Goal: Task Accomplishment & Management: Manage account settings

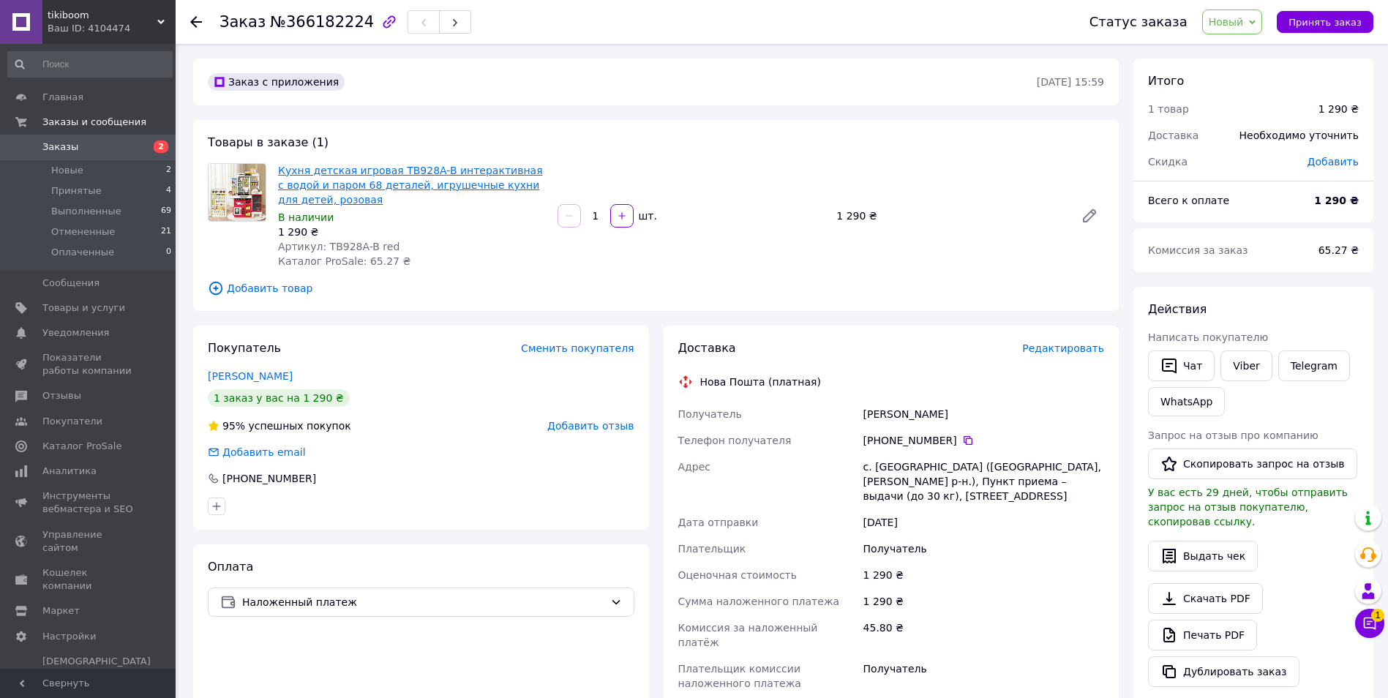
click at [436, 176] on link "Кухня детская игровая TB928A-B интерактивная с водой и паром 68 деталей, игруше…" at bounding box center [410, 185] width 265 height 41
click at [206, 19] on div at bounding box center [204, 22] width 29 height 44
click at [199, 22] on use at bounding box center [196, 22] width 12 height 12
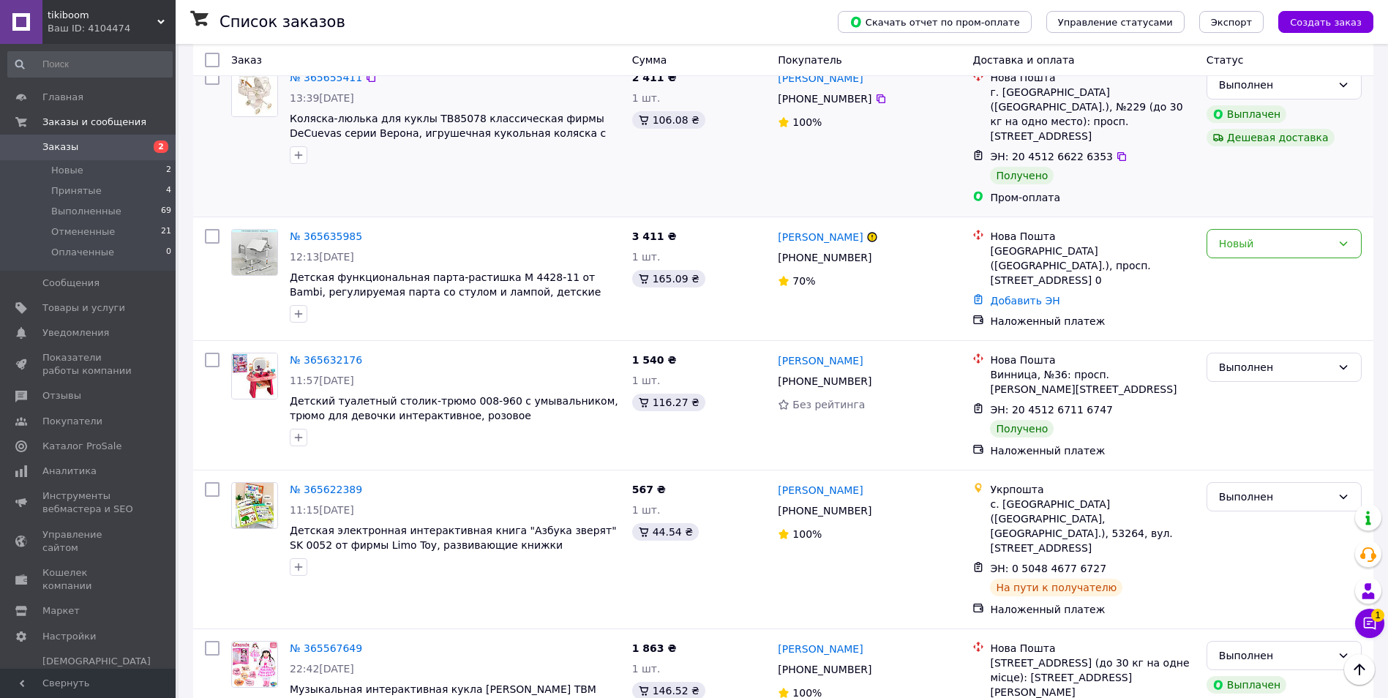
scroll to position [2134, 0]
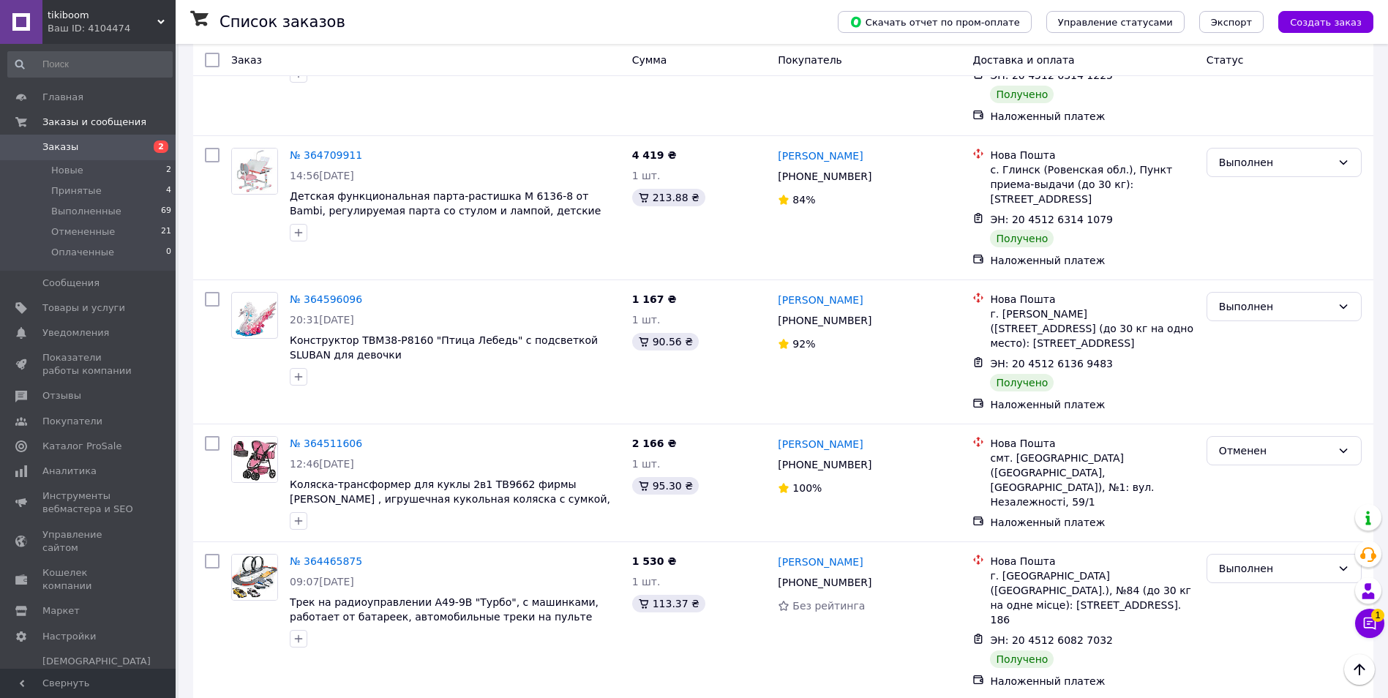
scroll to position [2029, 0]
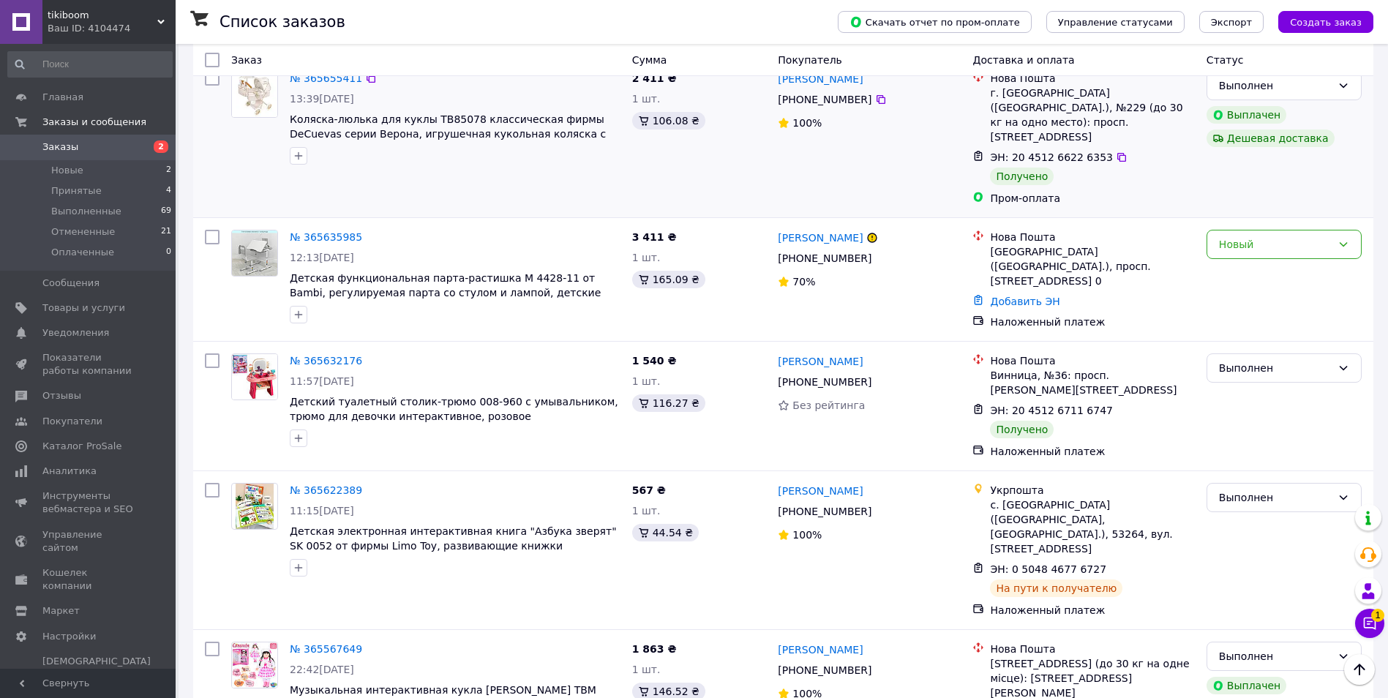
scroll to position [2134, 0]
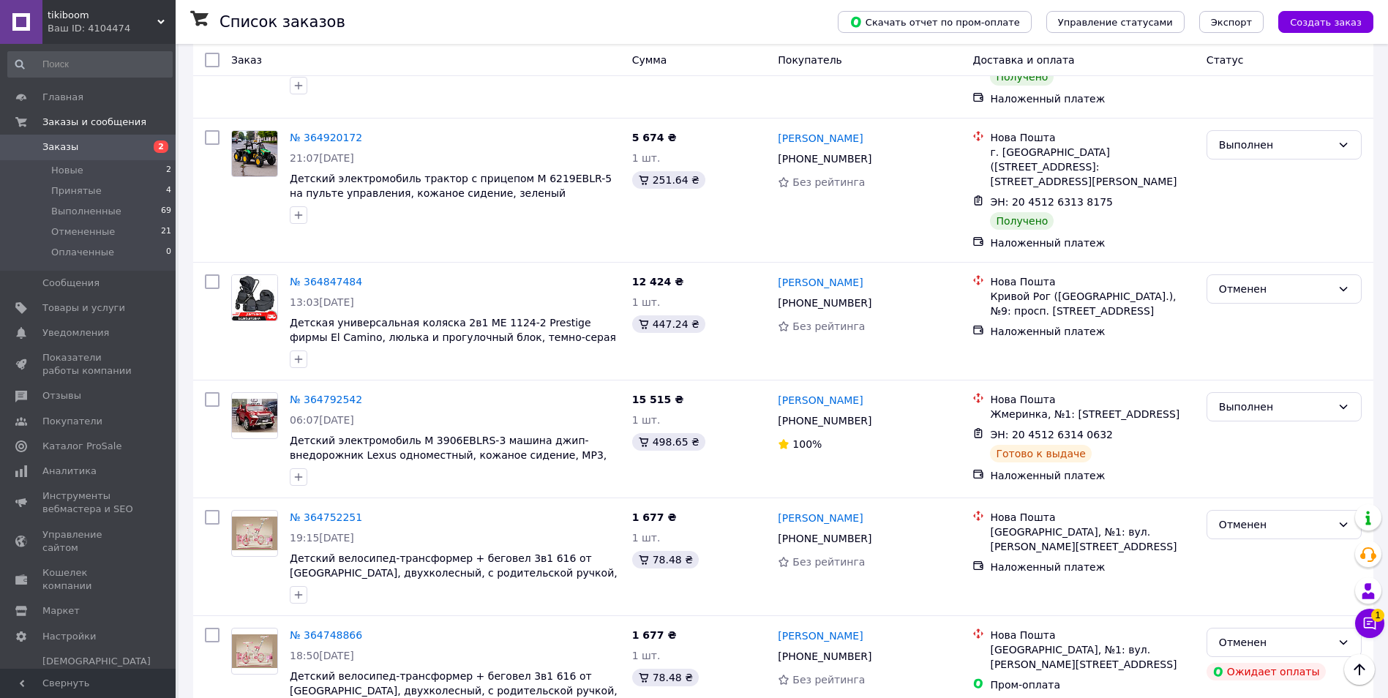
scroll to position [951, 0]
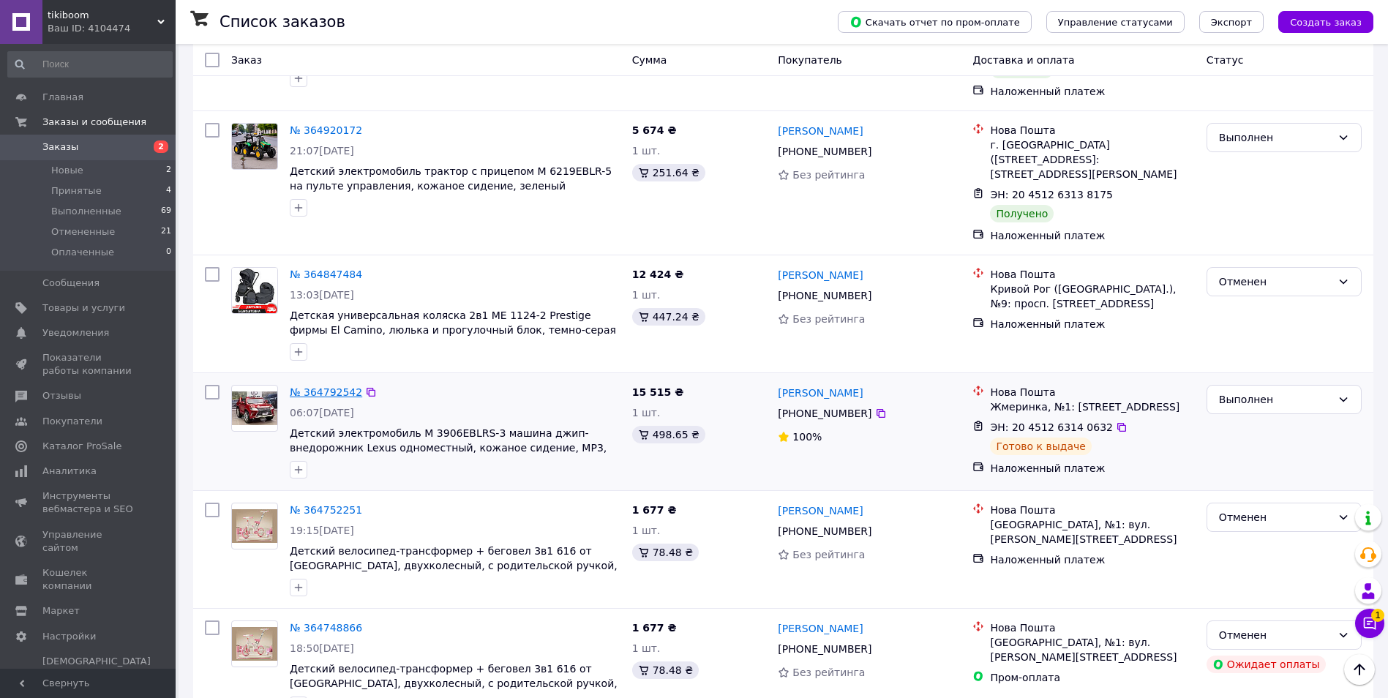
click at [336, 386] on link "№ 364792542" at bounding box center [326, 392] width 72 height 12
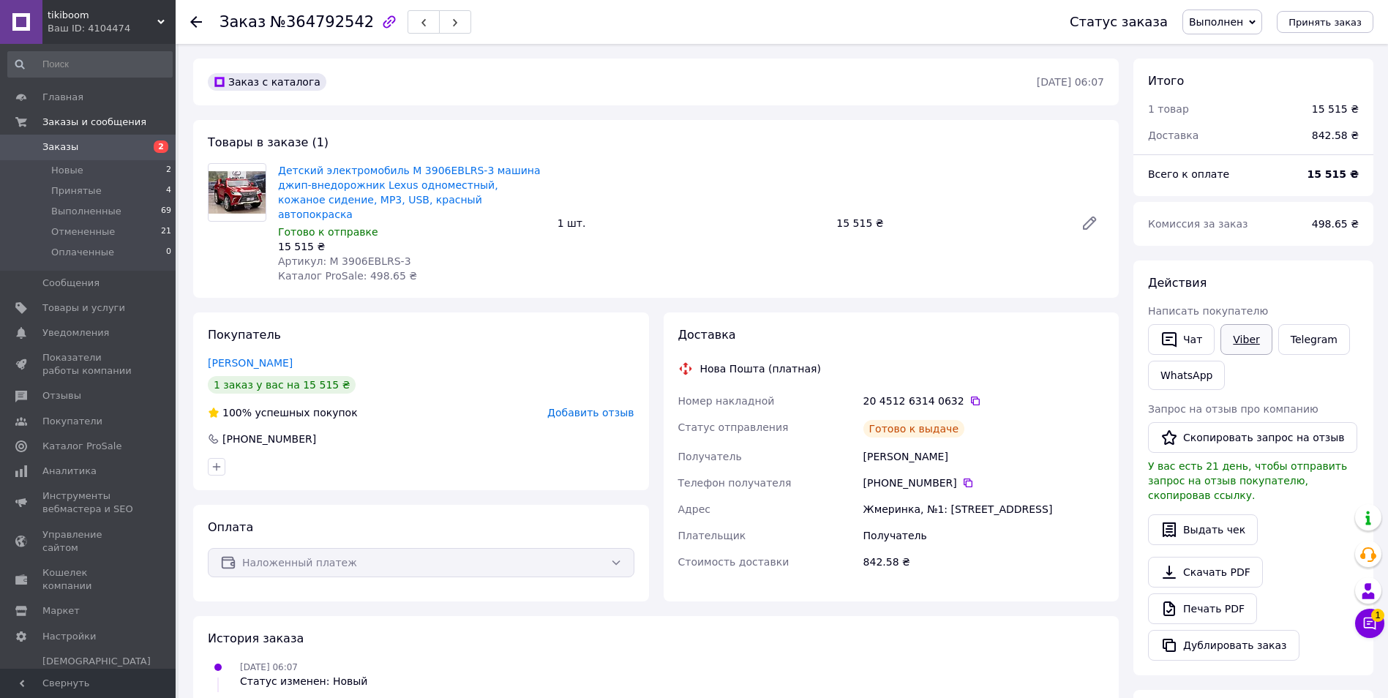
click at [1255, 343] on link "Viber" at bounding box center [1245, 339] width 51 height 31
click at [397, 97] on div "Заказ с каталога 03.10.2025 • 06:07" at bounding box center [655, 82] width 925 height 47
click at [969, 395] on icon at bounding box center [975, 401] width 12 height 12
click at [195, 21] on use at bounding box center [196, 22] width 12 height 12
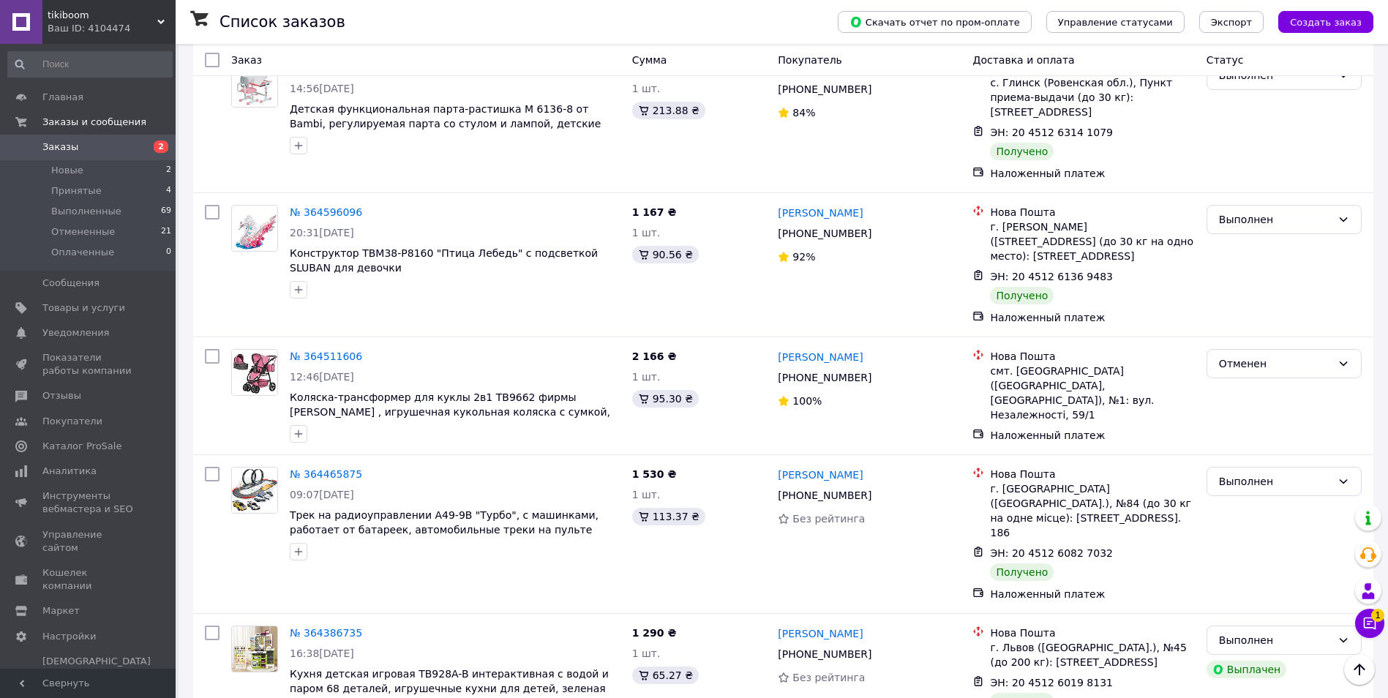
scroll to position [2029, 0]
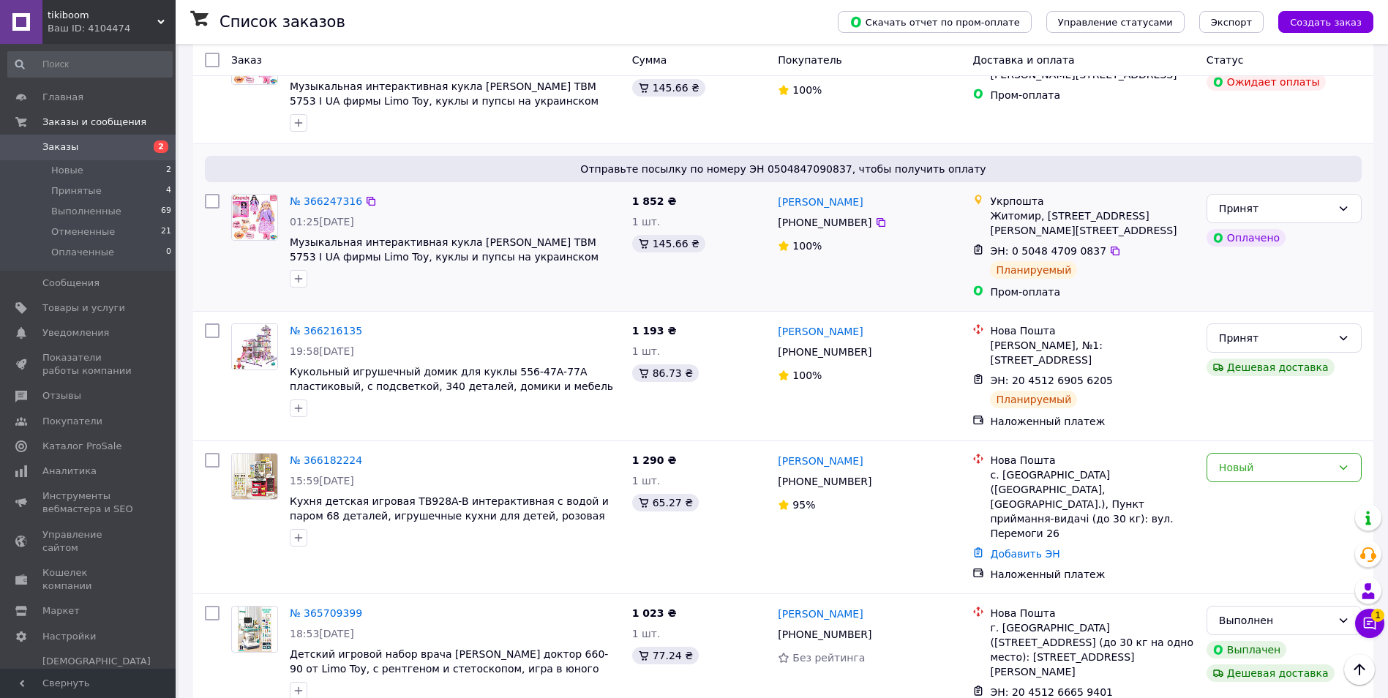
scroll to position [732, 0]
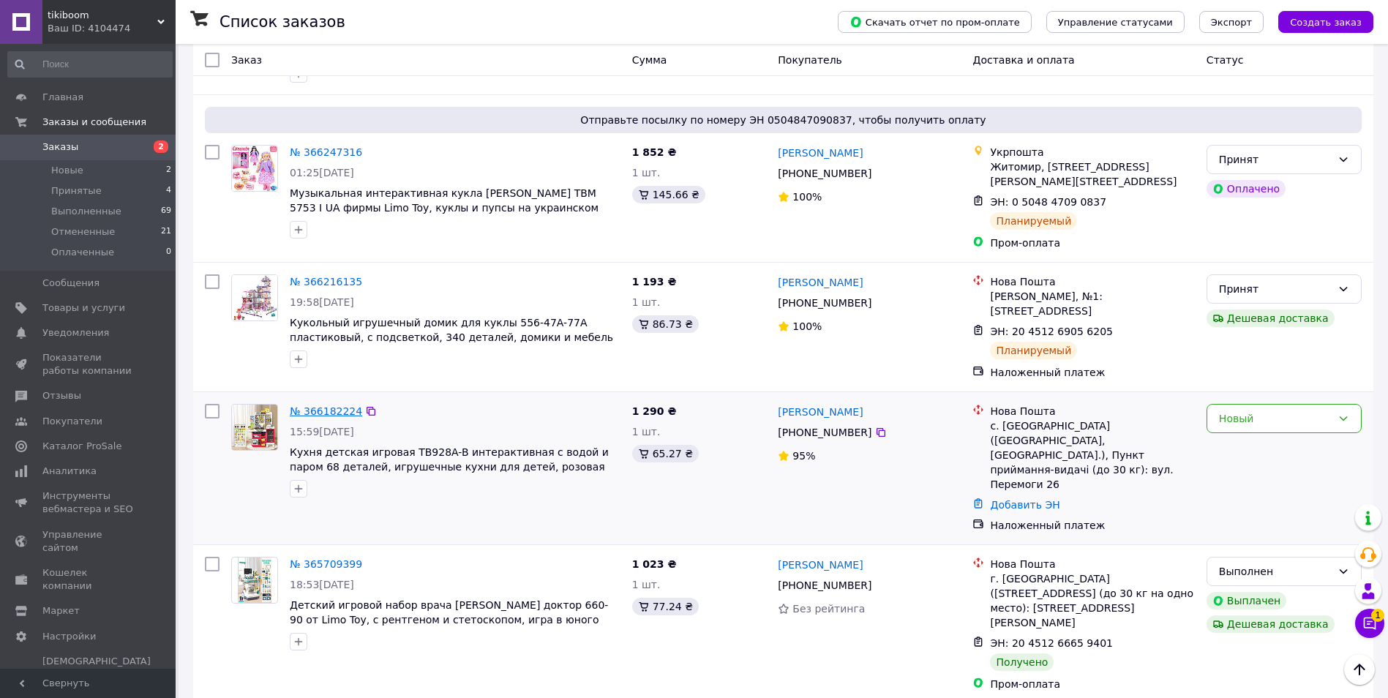
click at [337, 405] on link "№ 366182224" at bounding box center [326, 411] width 72 height 12
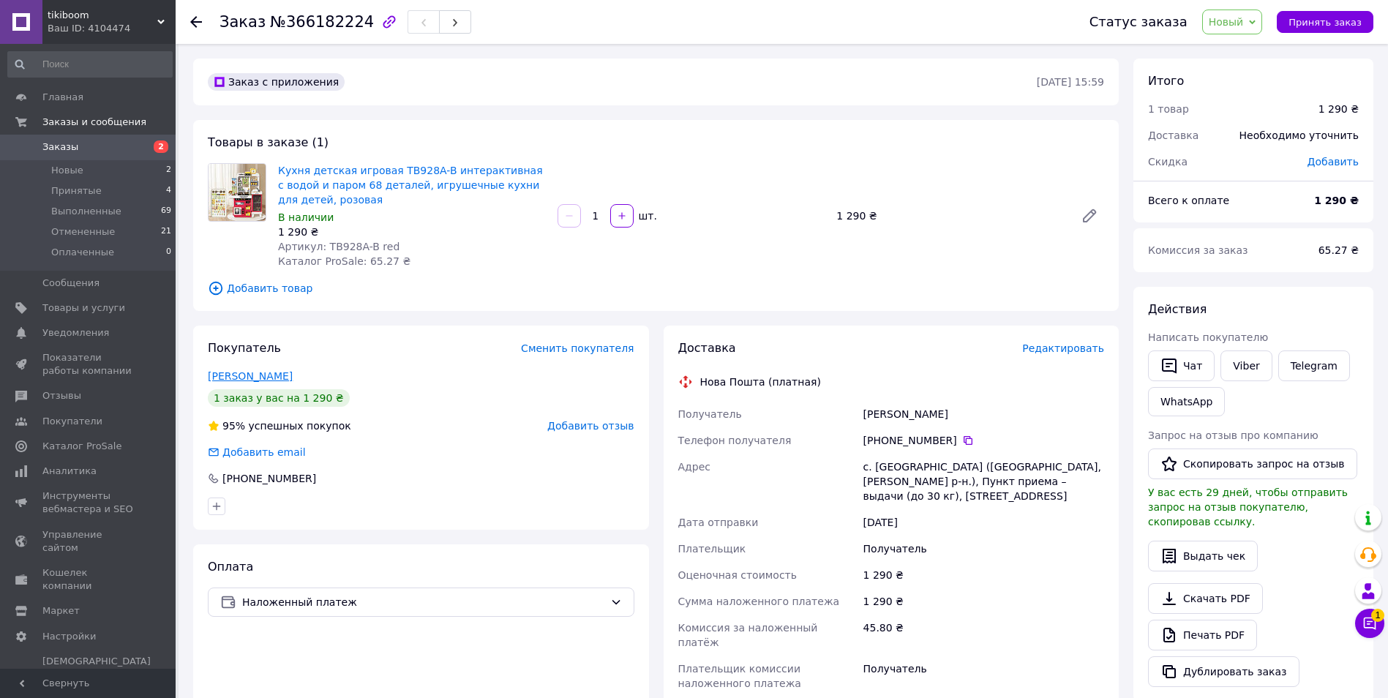
click at [249, 376] on link "Миронюк Антоніна" at bounding box center [250, 376] width 85 height 12
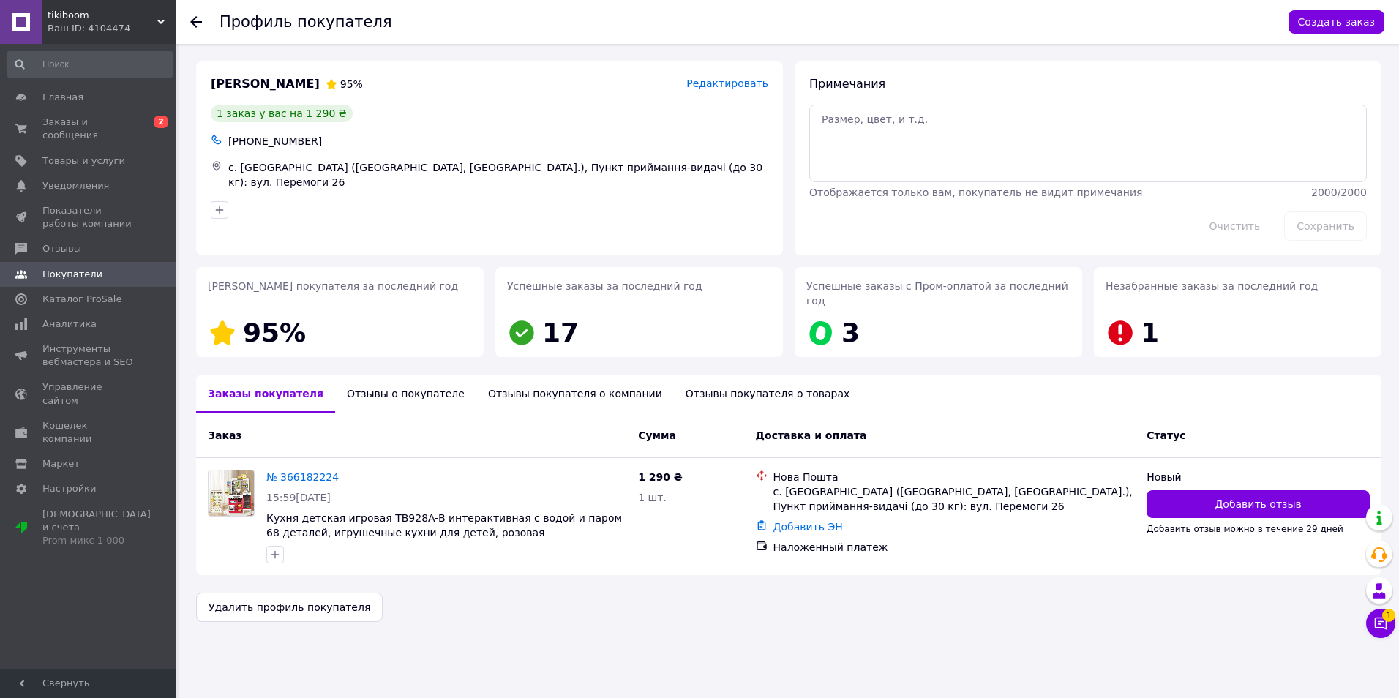
click at [374, 381] on div "Отзывы о покупателе" at bounding box center [405, 394] width 141 height 38
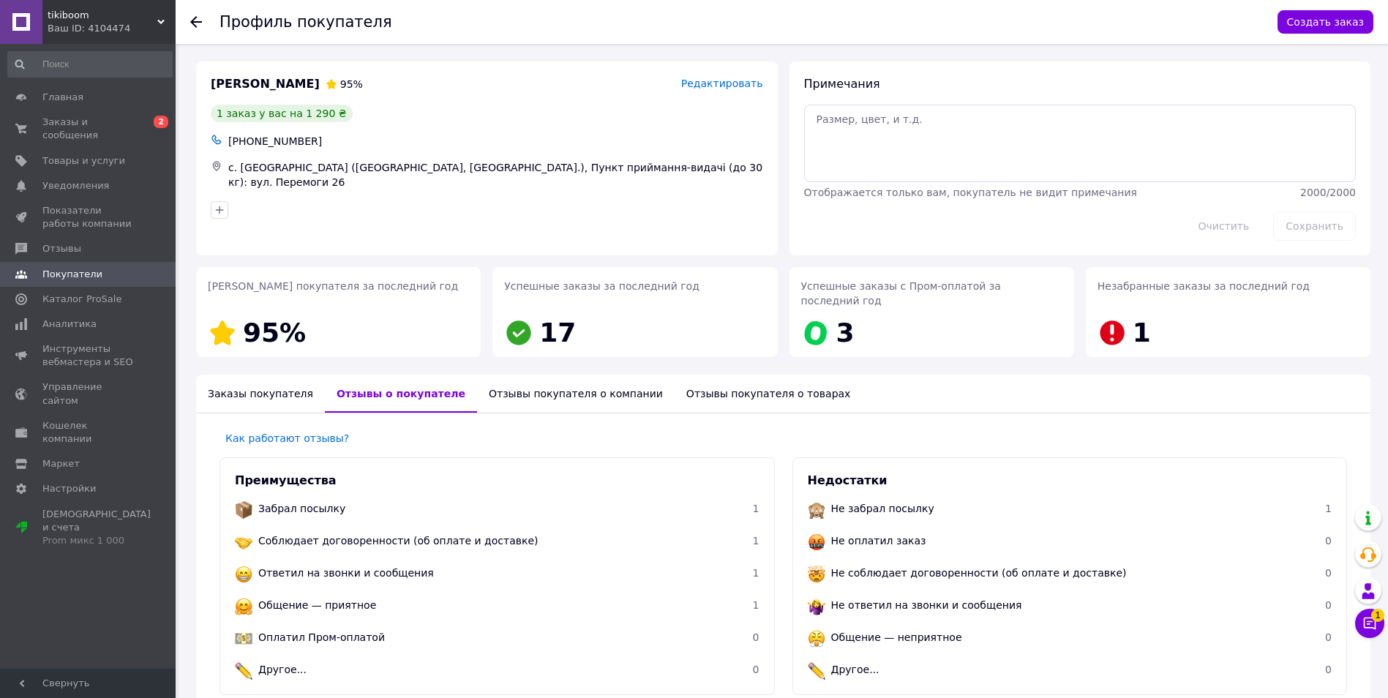
click at [192, 23] on use at bounding box center [196, 22] width 12 height 12
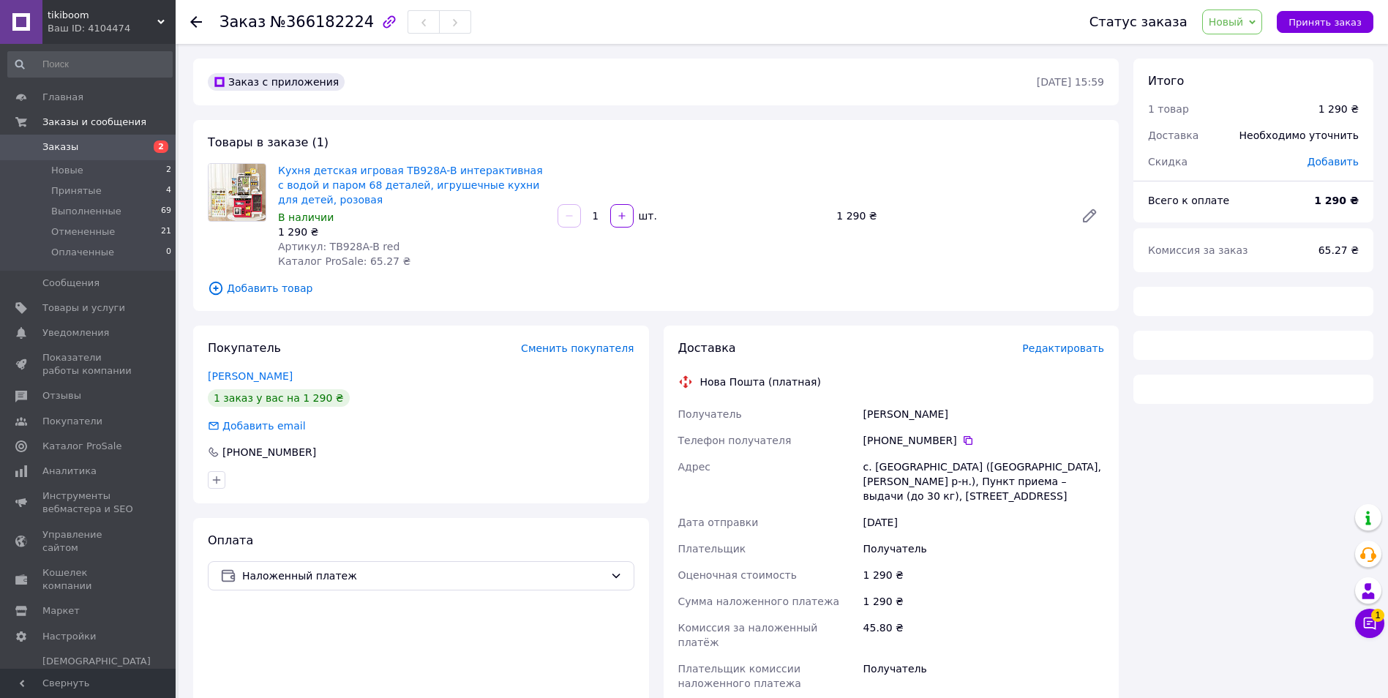
click at [189, 20] on div "Заказ №366182224 Статус заказа Новый Принят Выполнен Отменен Оплаченный Принять…" at bounding box center [782, 22] width 1212 height 44
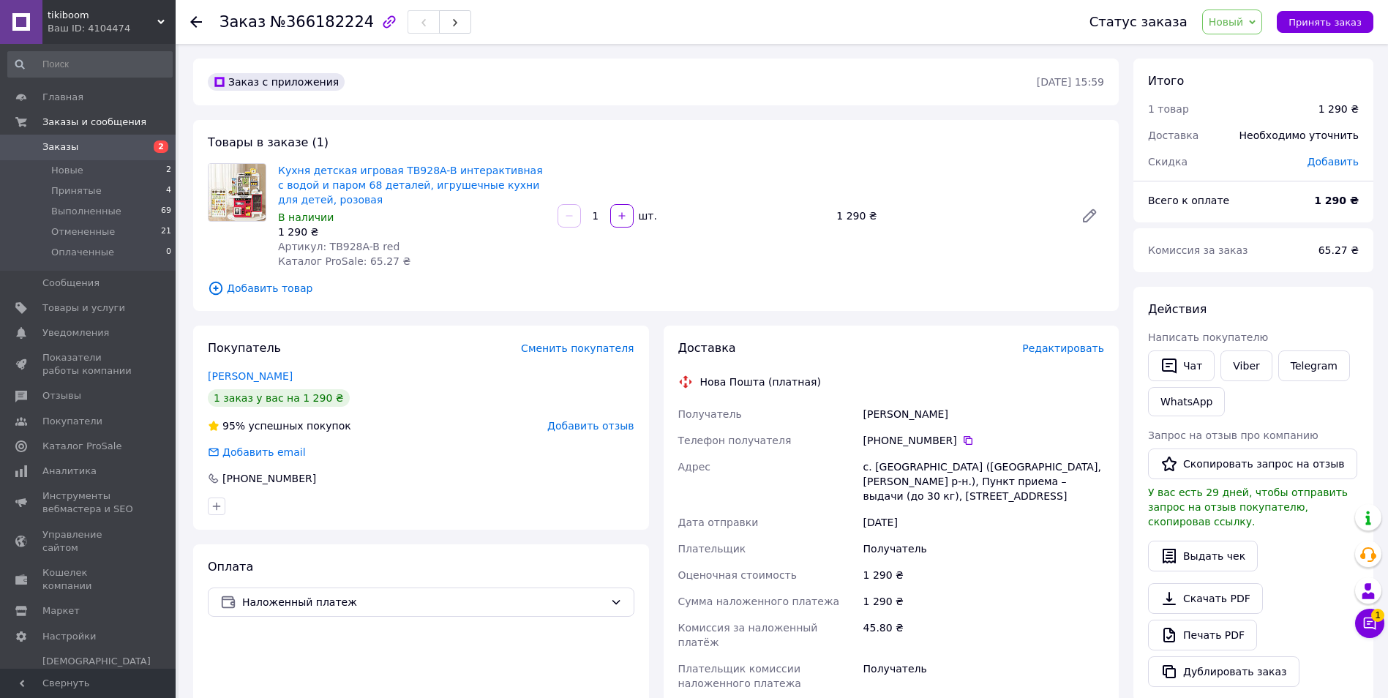
click at [195, 22] on use at bounding box center [196, 22] width 12 height 12
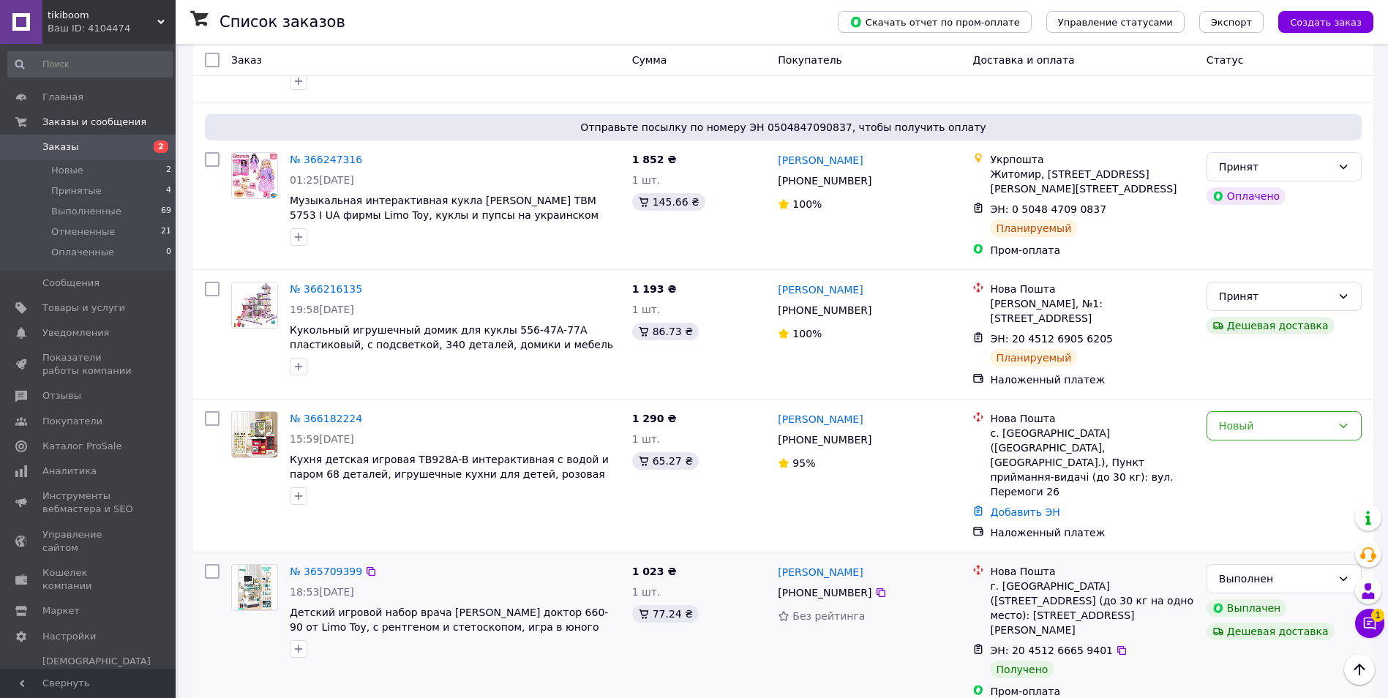
scroll to position [732, 0]
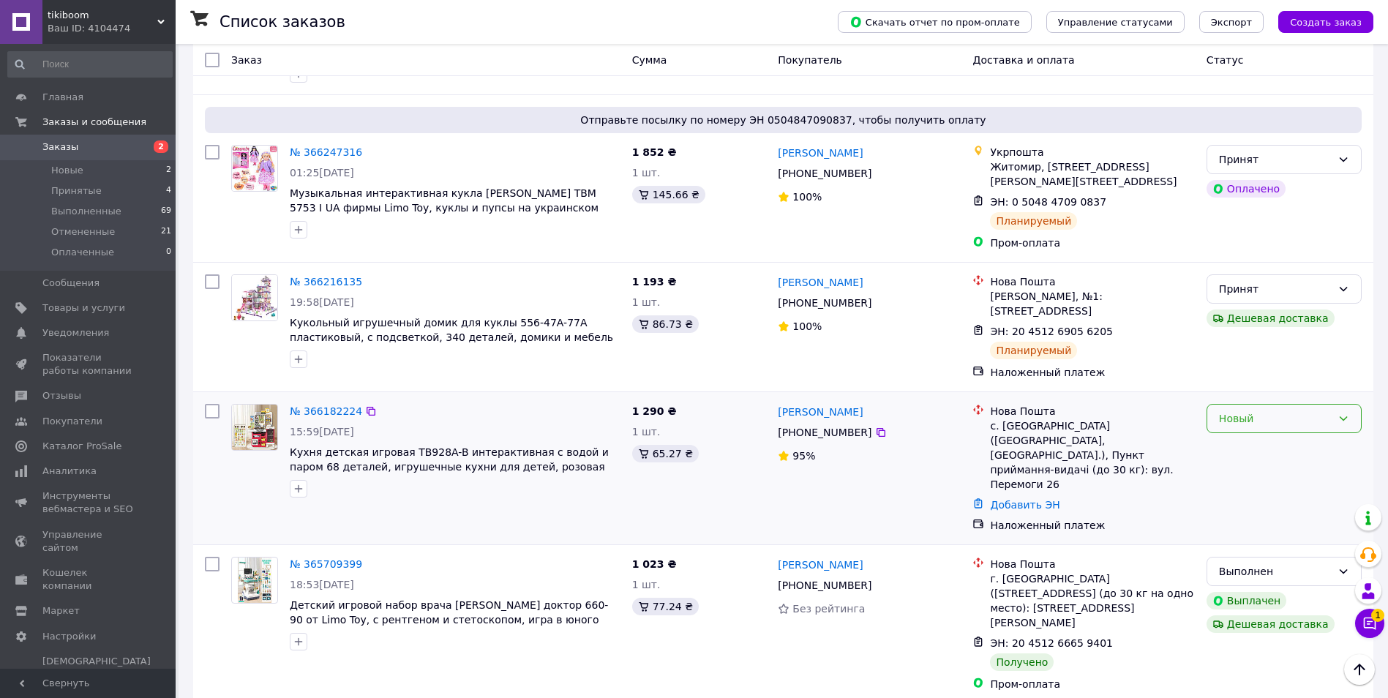
click at [1345, 413] on icon at bounding box center [1343, 419] width 12 height 12
click at [1271, 427] on li "Принят" at bounding box center [1284, 424] width 154 height 26
click at [338, 405] on link "№ 366182224" at bounding box center [326, 411] width 72 height 12
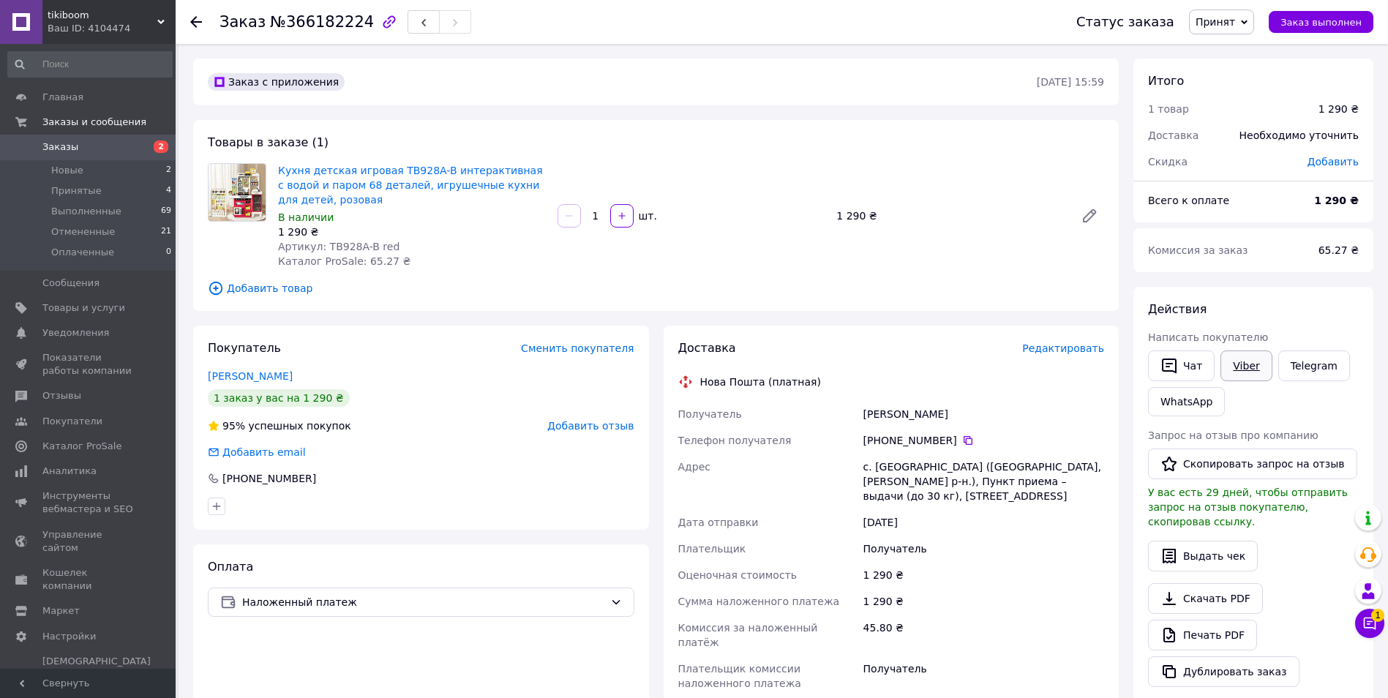
click at [1249, 363] on link "Viber" at bounding box center [1245, 365] width 51 height 31
click at [450, 385] on div "Покупатель Сменить покупателя Миронюк Антоніна 1 заказ у вас на 1 290 ₴ 95% усп…" at bounding box center [421, 428] width 456 height 204
click at [195, 18] on use at bounding box center [196, 22] width 12 height 12
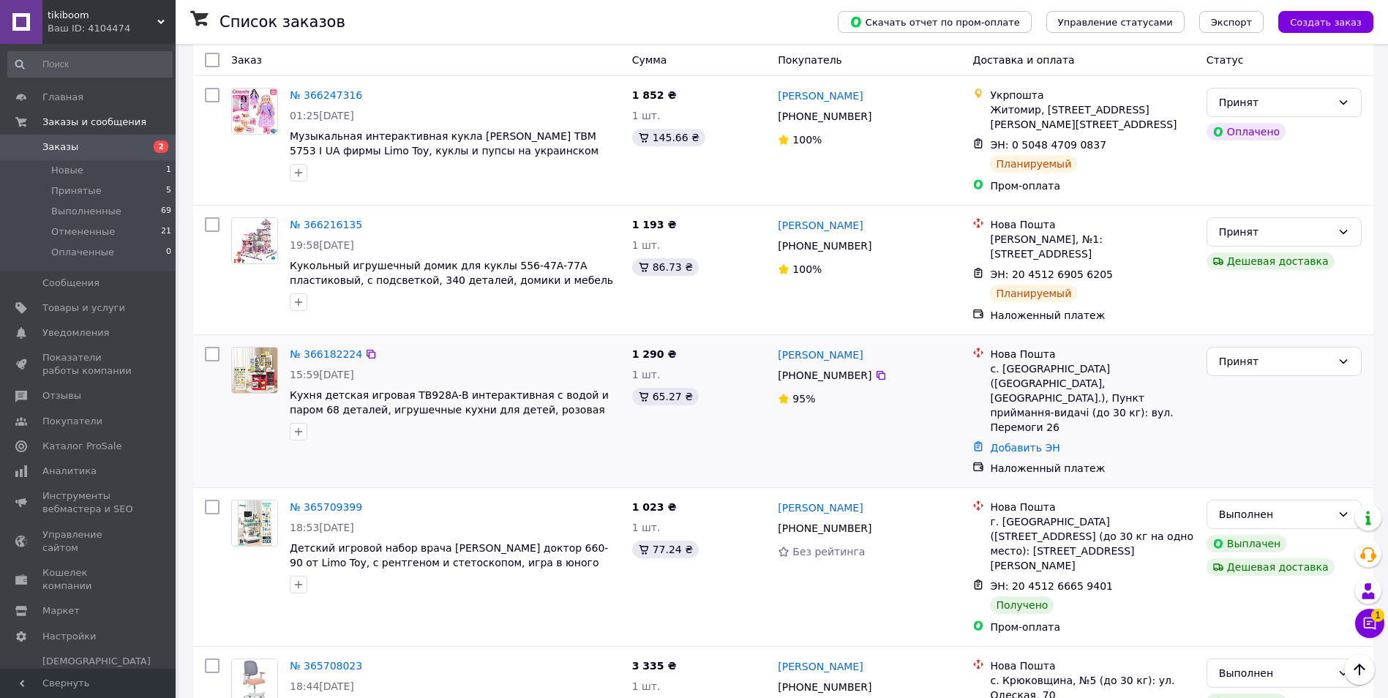
scroll to position [805, 0]
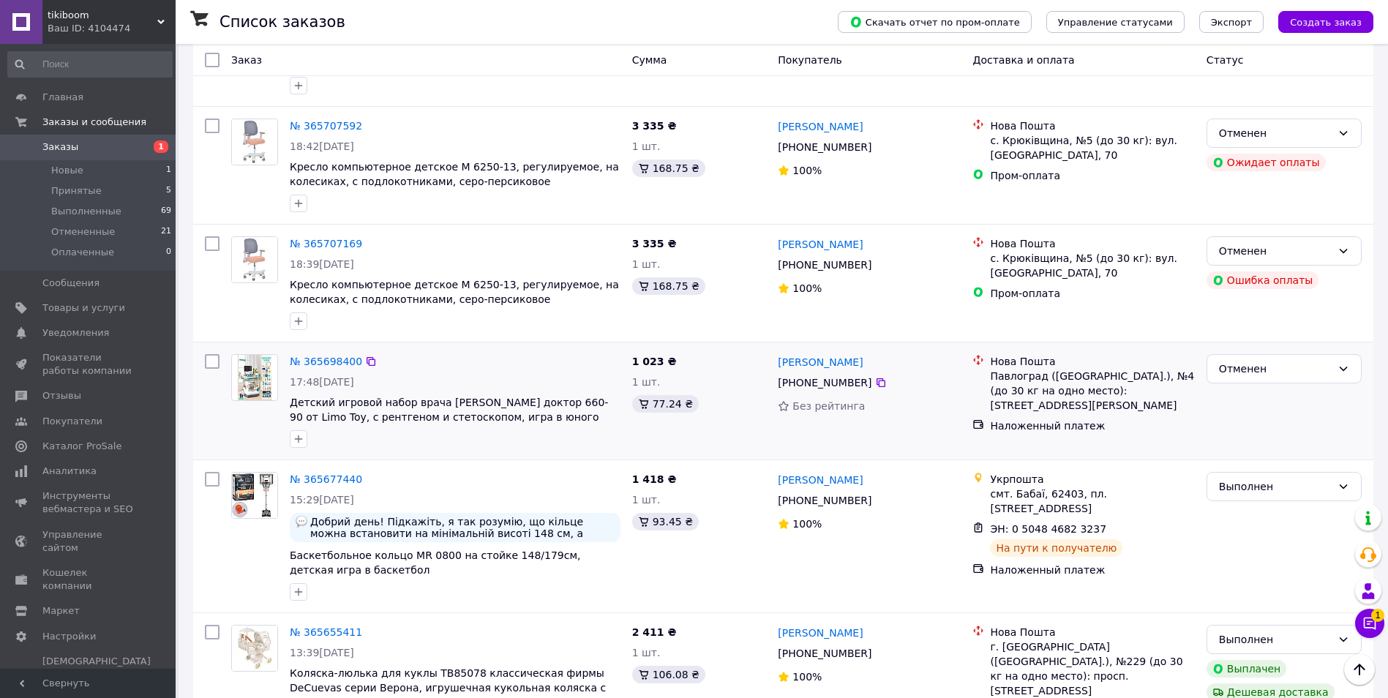
scroll to position [1609, 0]
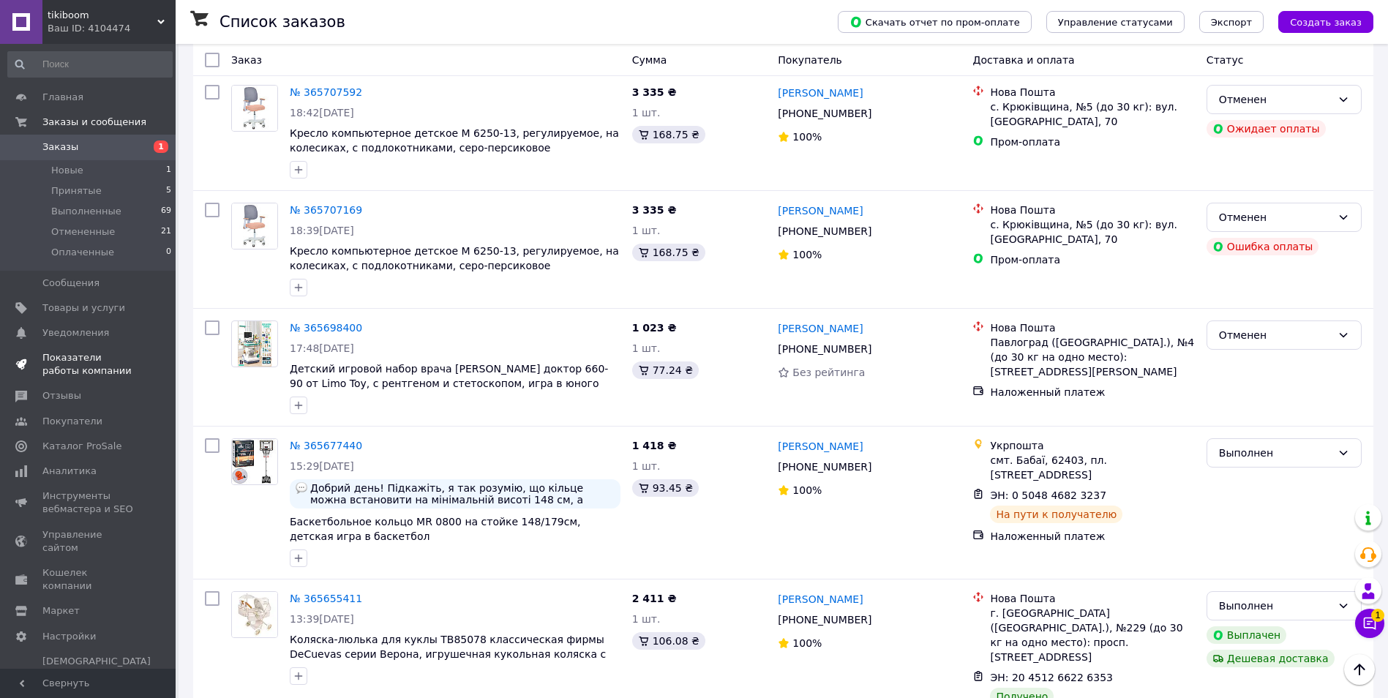
click at [79, 361] on span "Показатели работы компании" at bounding box center [88, 364] width 93 height 26
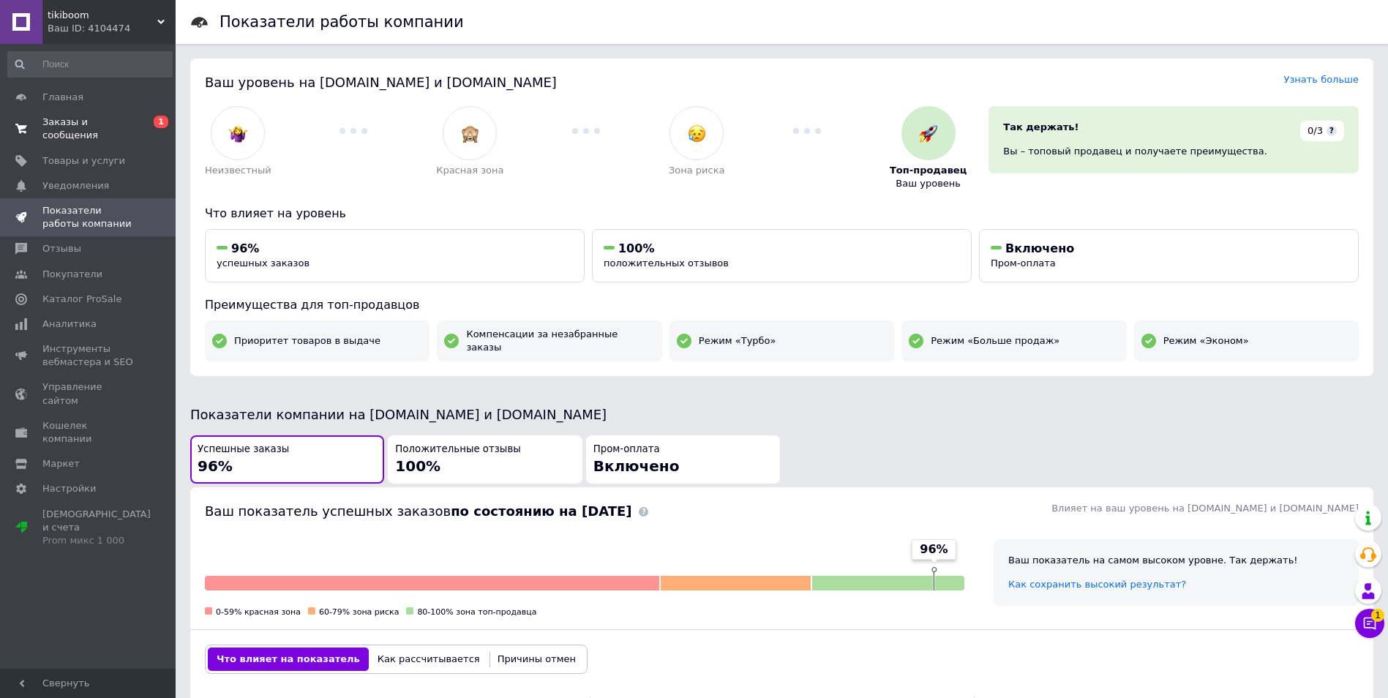
click at [100, 126] on span "Заказы и сообщения" at bounding box center [88, 129] width 93 height 26
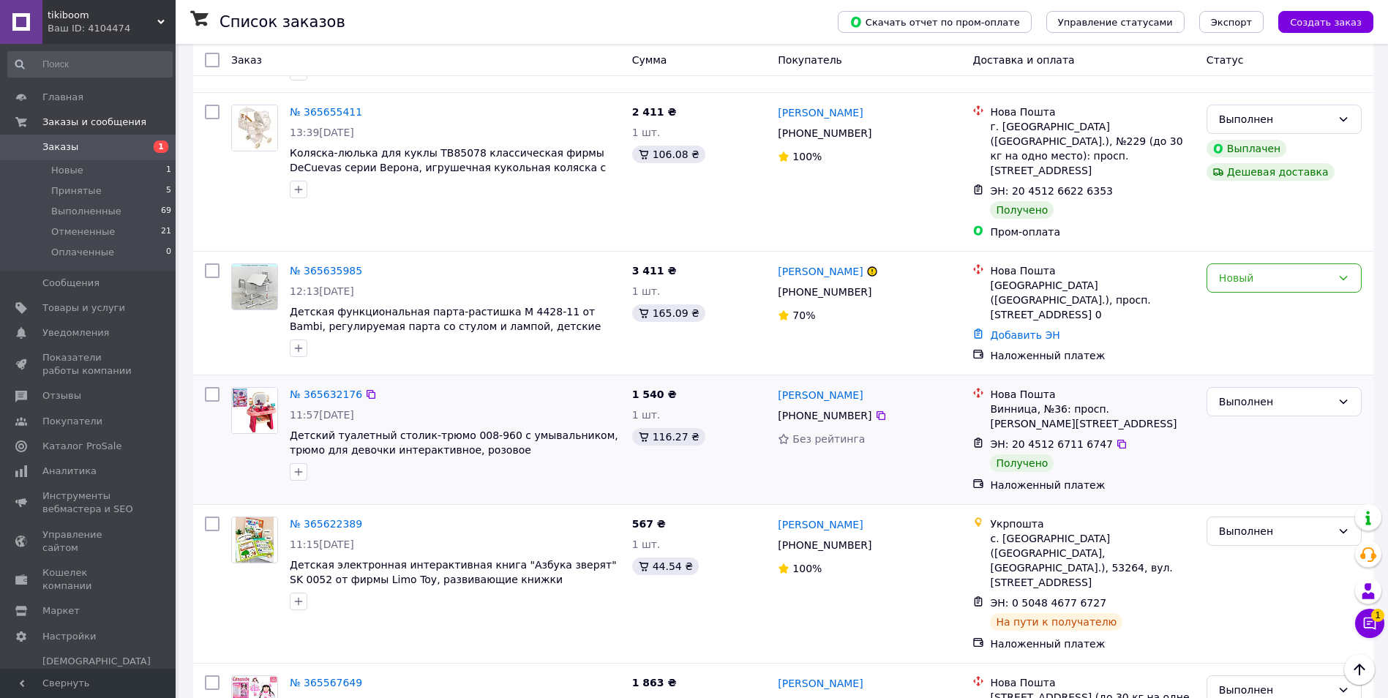
scroll to position [2134, 0]
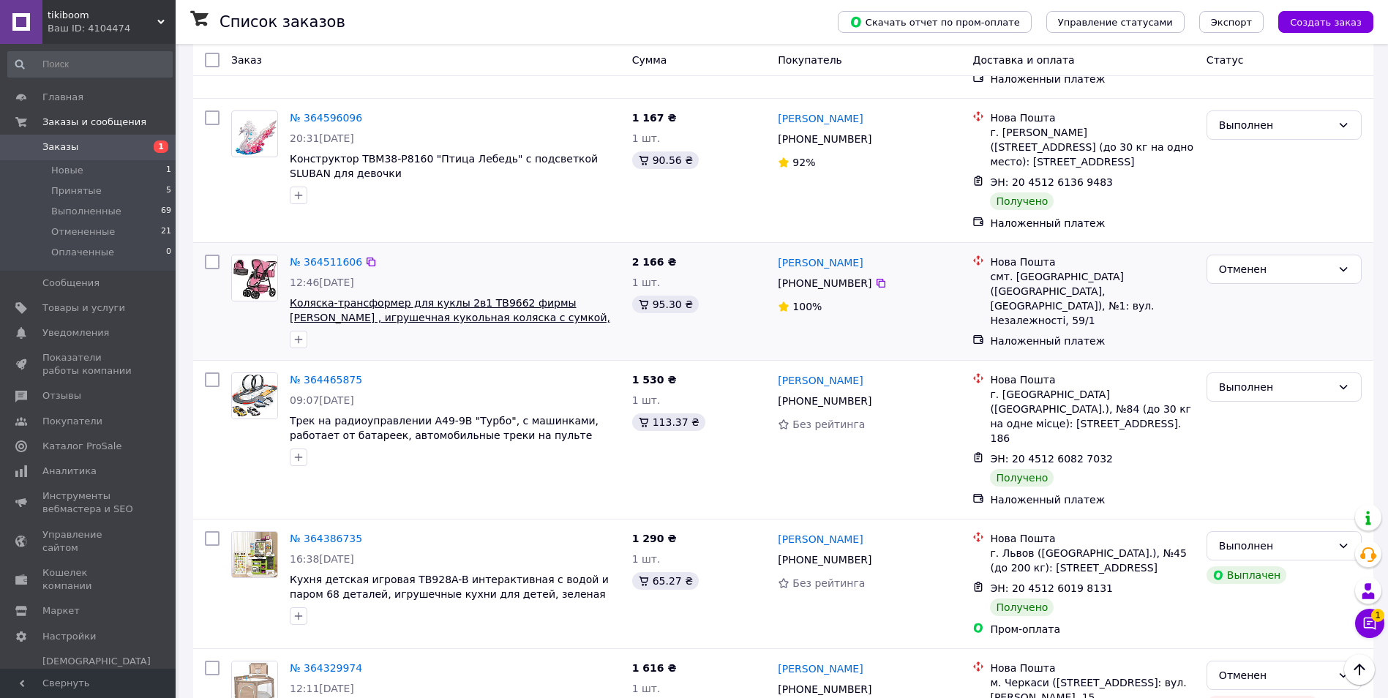
scroll to position [2029, 0]
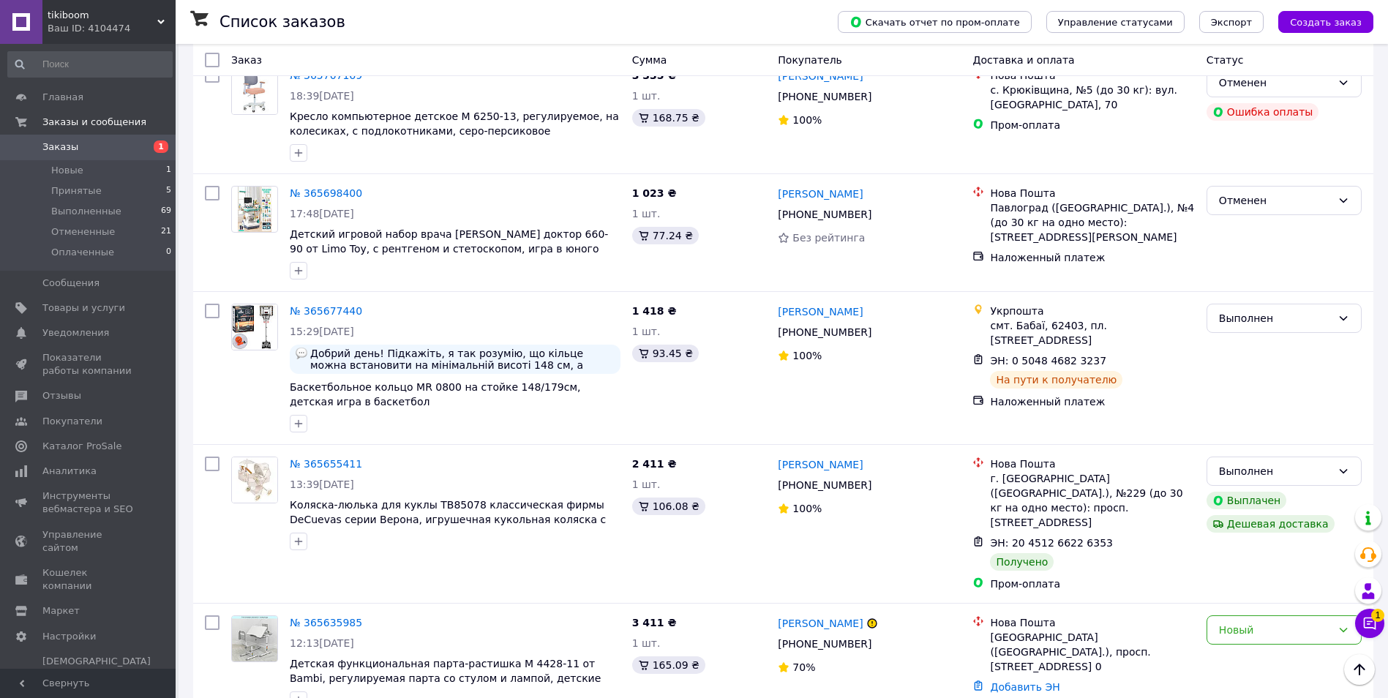
scroll to position [1756, 0]
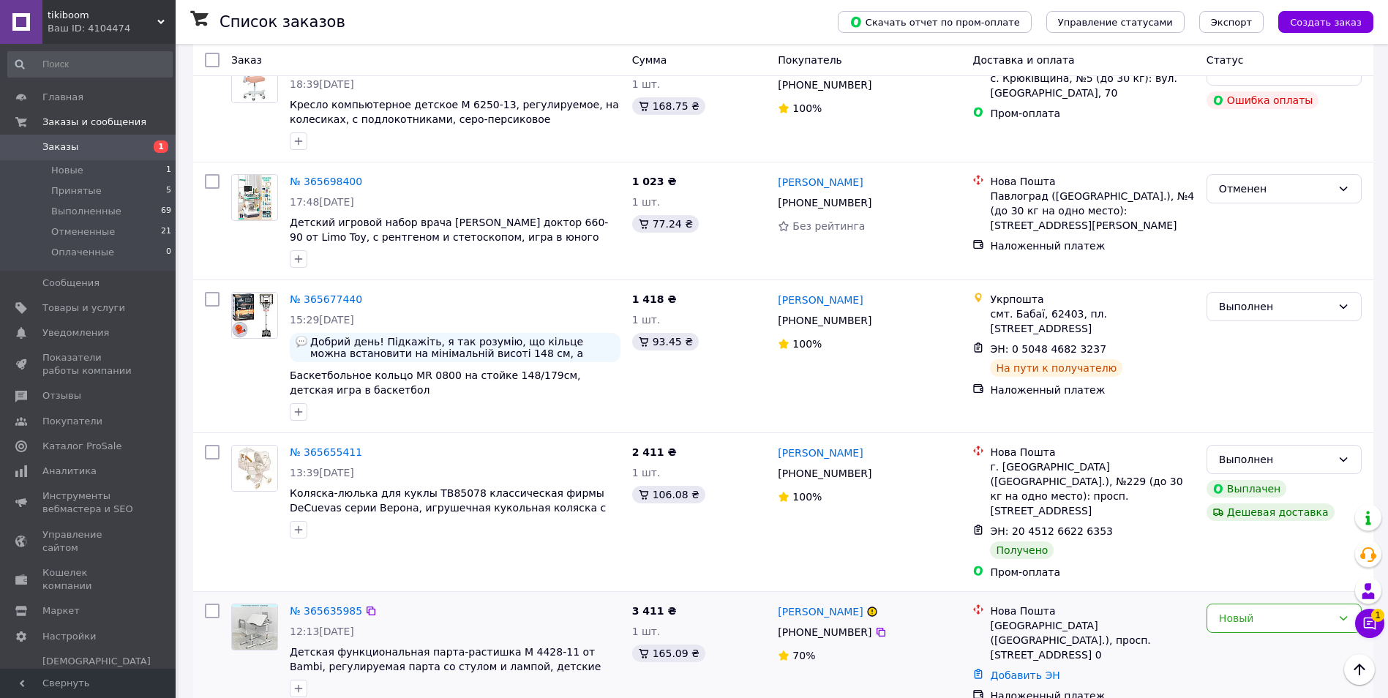
click at [731, 598] on div "3 411 ₴ 1 шт. 165.09 ₴" at bounding box center [699, 653] width 146 height 111
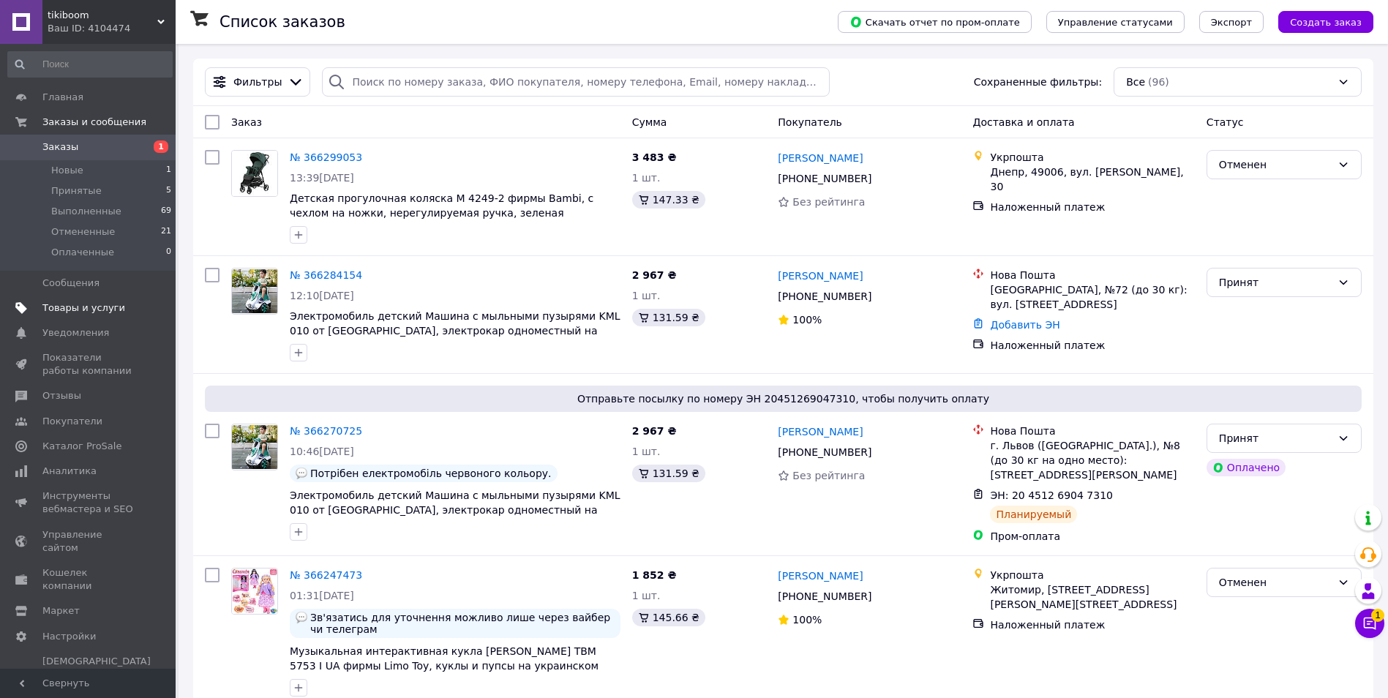
click at [108, 312] on span "Товары и услуги" at bounding box center [83, 307] width 83 height 13
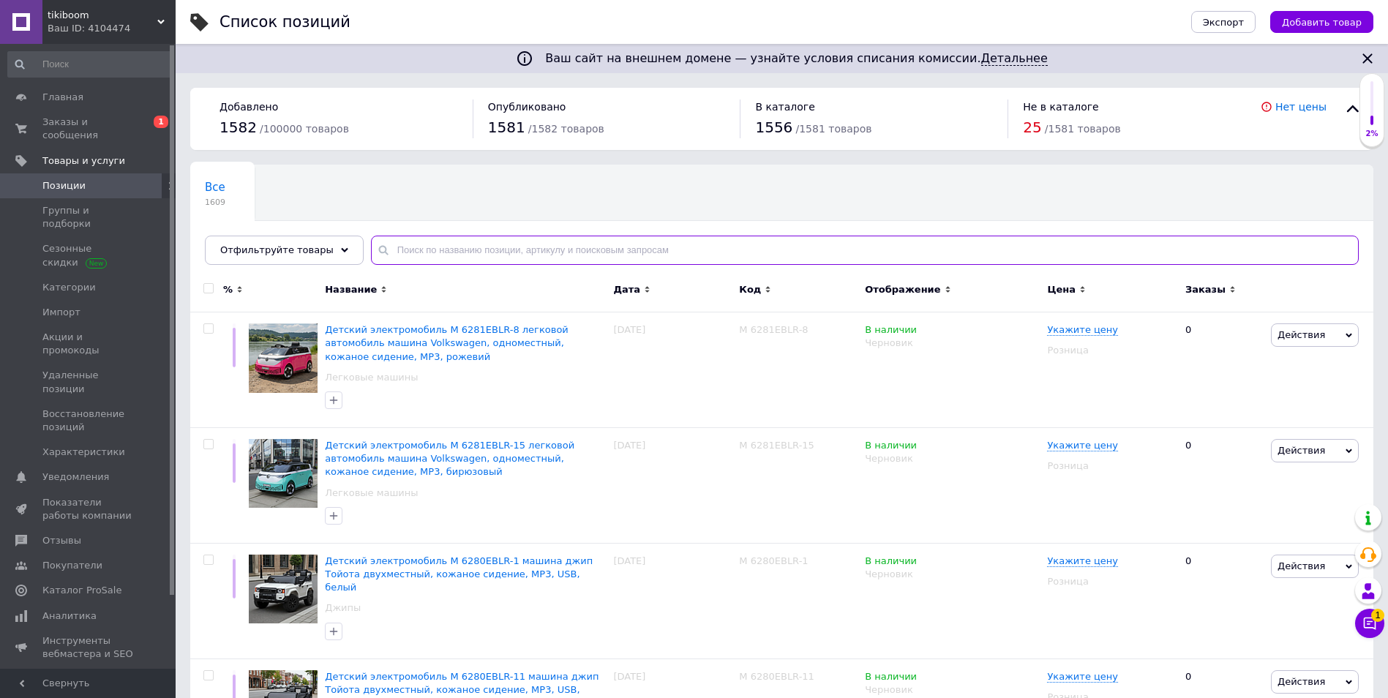
click at [398, 250] on input "text" at bounding box center [865, 250] width 988 height 29
type input "69824"
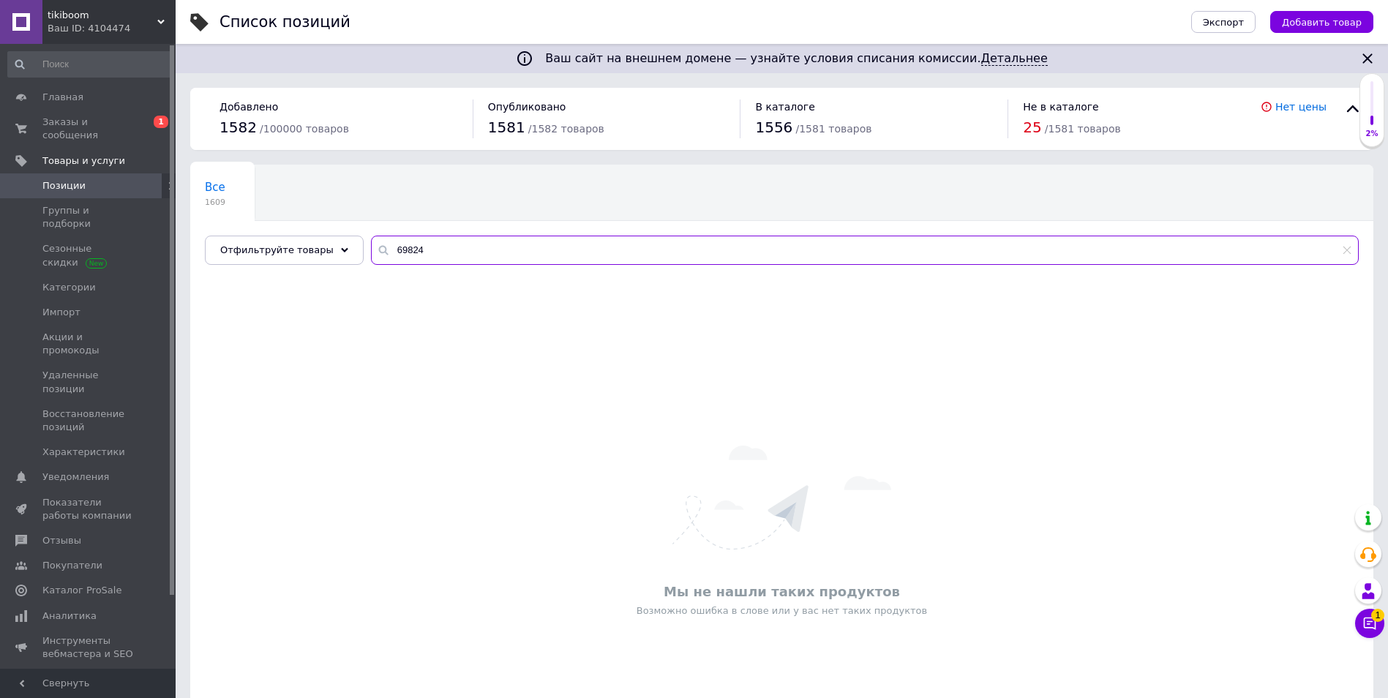
drag, startPoint x: 417, startPoint y: 255, endPoint x: 272, endPoint y: 234, distance: 146.3
click at [272, 234] on div "Все 1609 Ok Отфильтровано... Сохранить Мы ничего не нашли Возможно, ошибка в сл…" at bounding box center [781, 215] width 1183 height 100
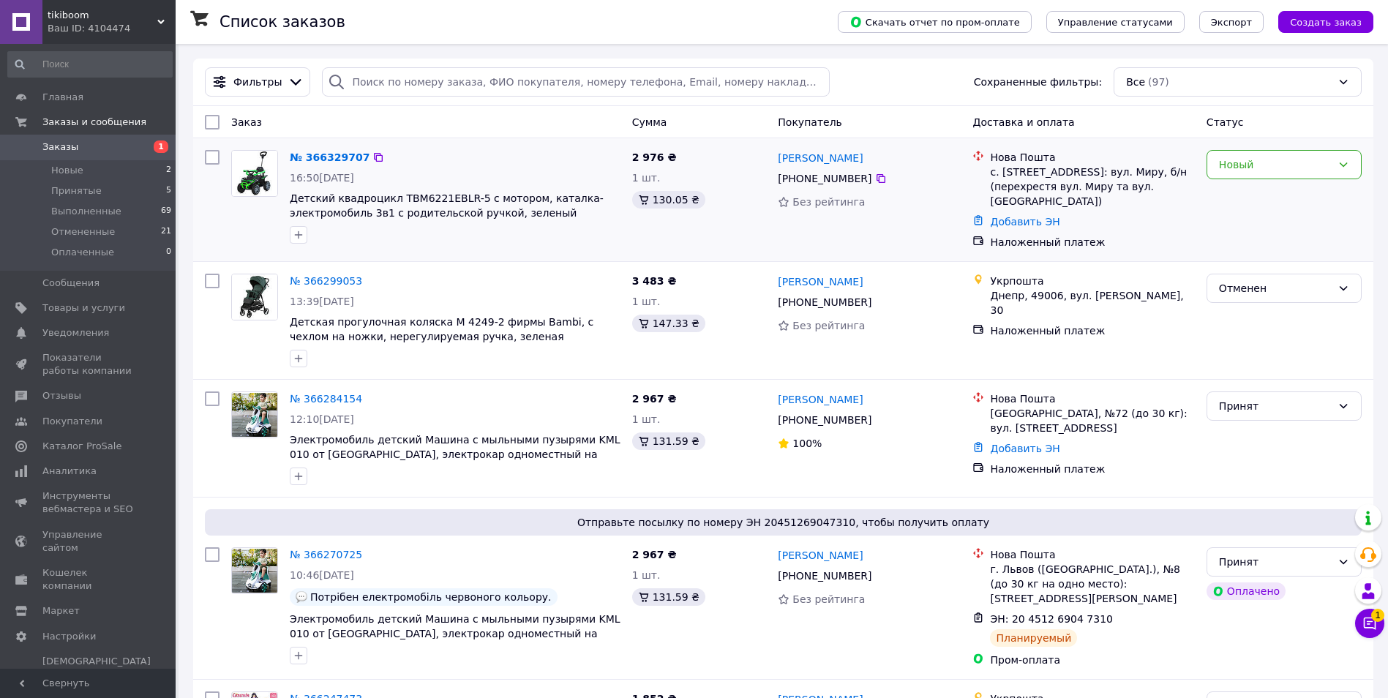
click at [473, 152] on div "№ 366329707" at bounding box center [455, 158] width 334 height 18
click at [324, 155] on link "№ 366329707" at bounding box center [330, 157] width 80 height 12
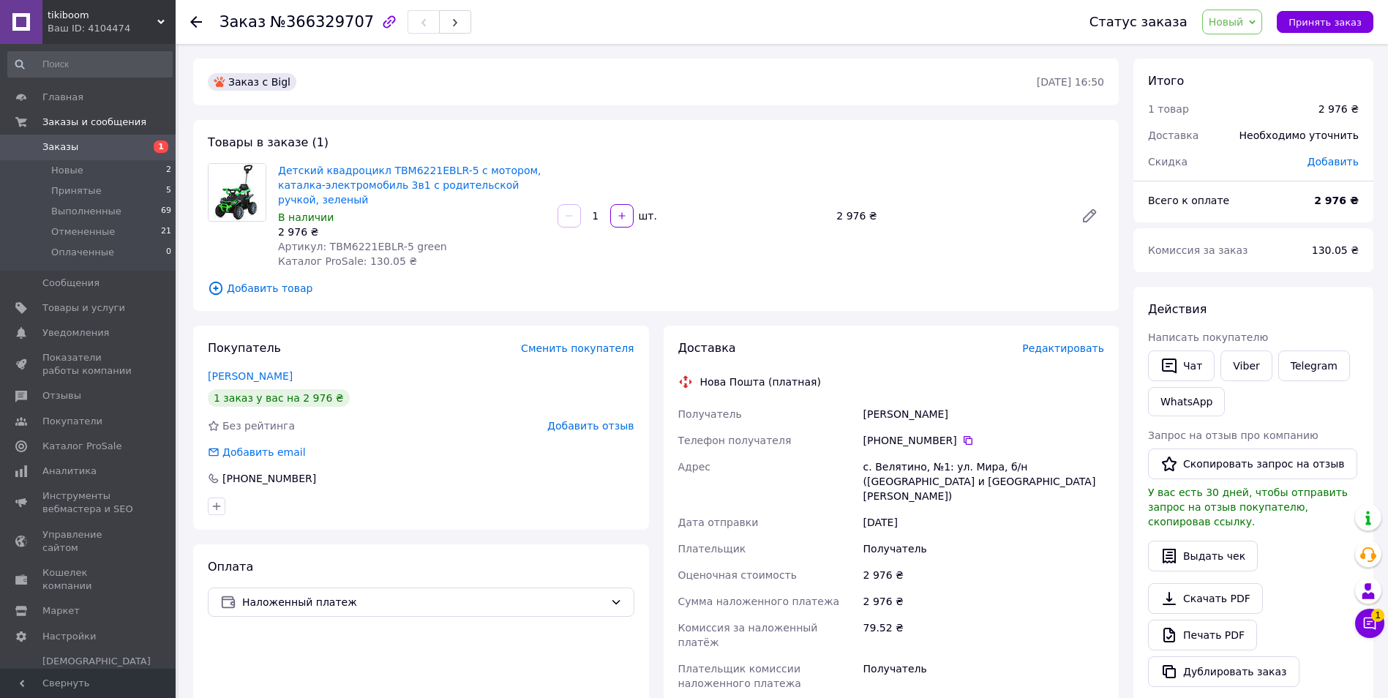
click at [254, 377] on link "Майор Юрій" at bounding box center [250, 376] width 85 height 12
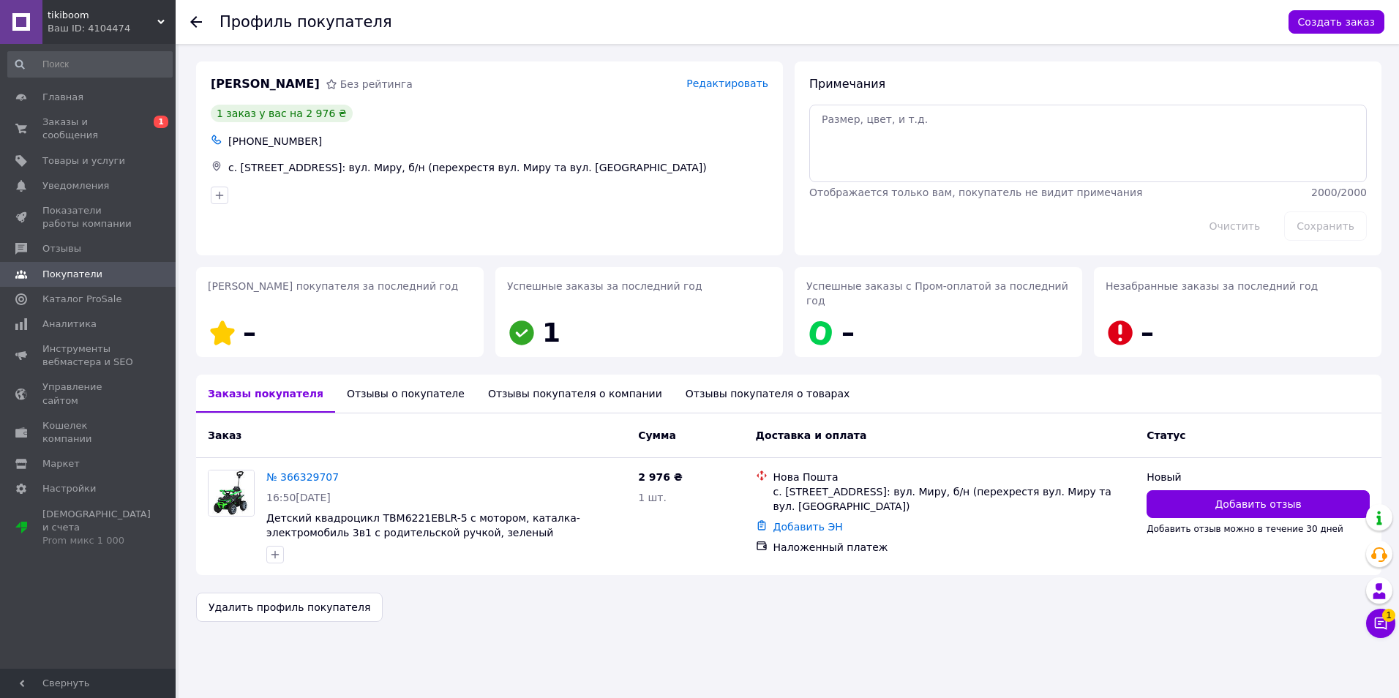
click at [380, 381] on div "Отзывы о покупателе" at bounding box center [405, 394] width 141 height 38
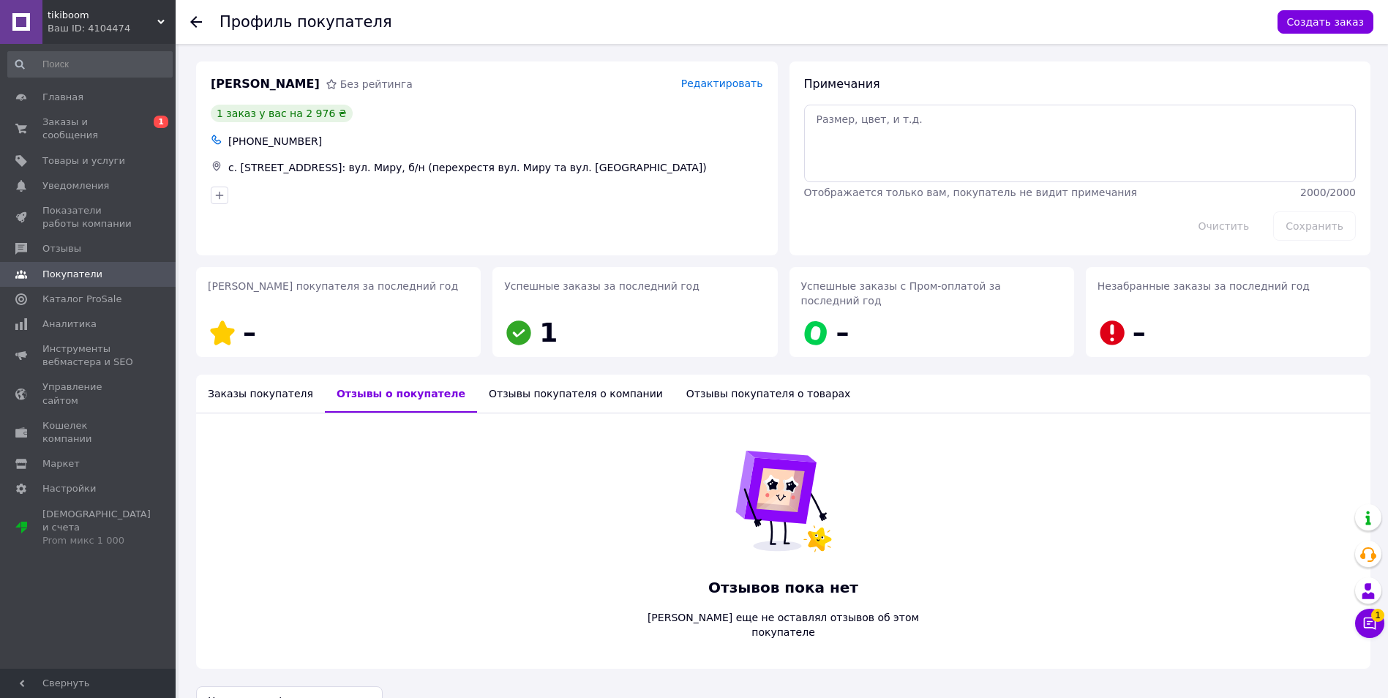
click at [196, 15] on div at bounding box center [204, 22] width 29 height 44
click at [198, 19] on icon at bounding box center [196, 22] width 12 height 12
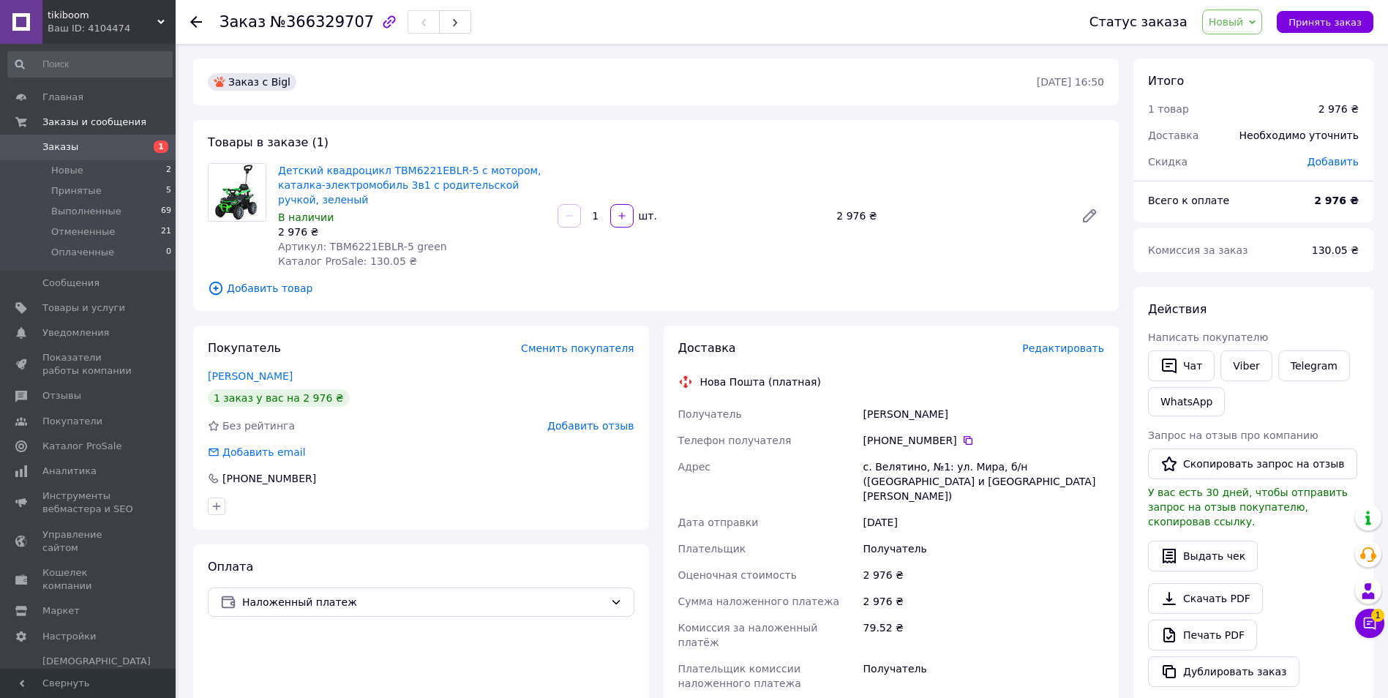
click at [192, 22] on use at bounding box center [196, 22] width 12 height 12
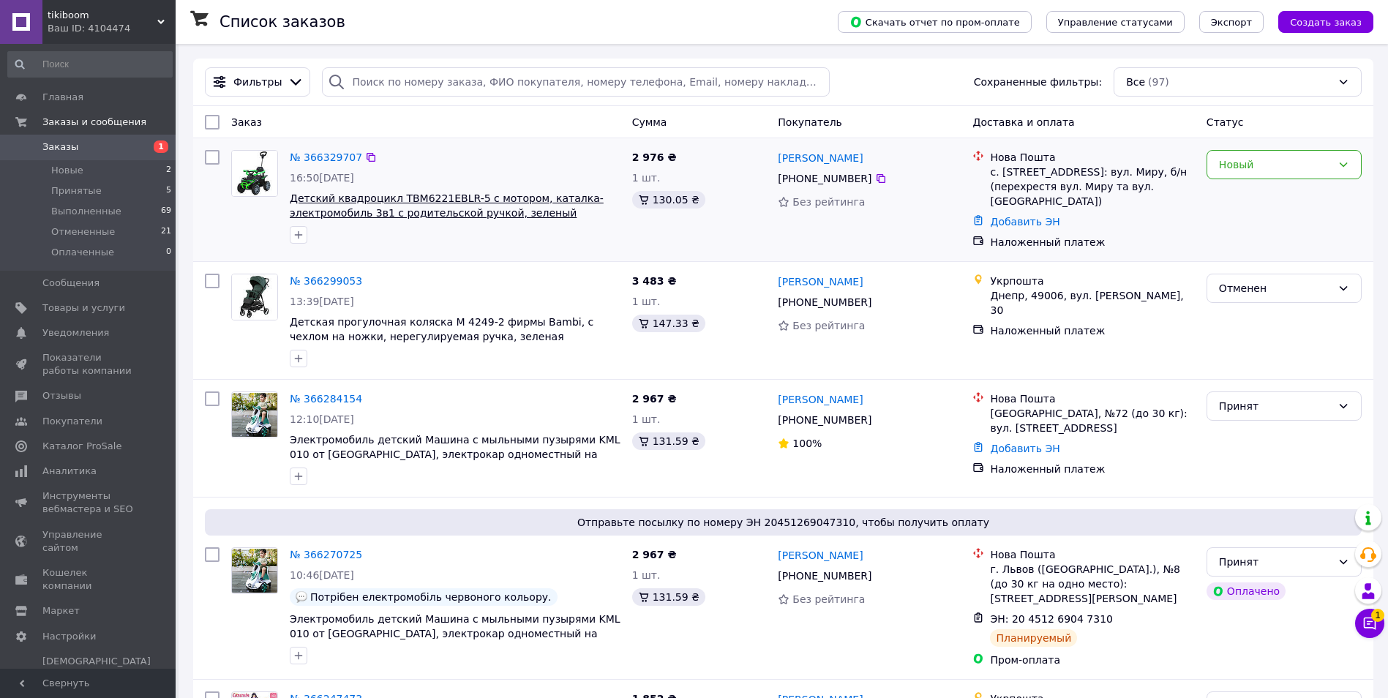
click at [478, 208] on span "Детский квадроцикл TBM6221EBLR-5 с мотором, каталка-электромобиль 3в1 с родител…" at bounding box center [447, 205] width 314 height 26
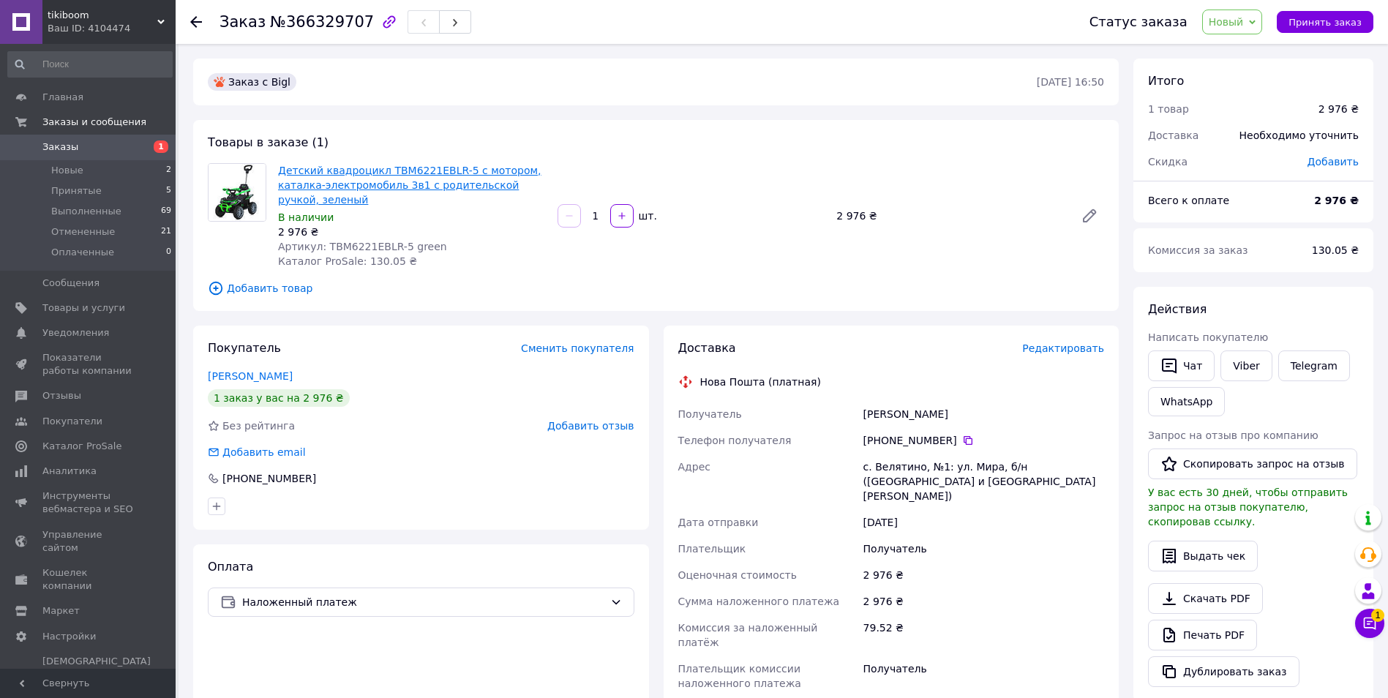
click at [393, 165] on link "Детский квадроцикл TBM6221EBLR-5 с мотором, каталка-электромобиль 3в1 с родител…" at bounding box center [409, 185] width 263 height 41
click at [198, 19] on icon at bounding box center [196, 22] width 12 height 12
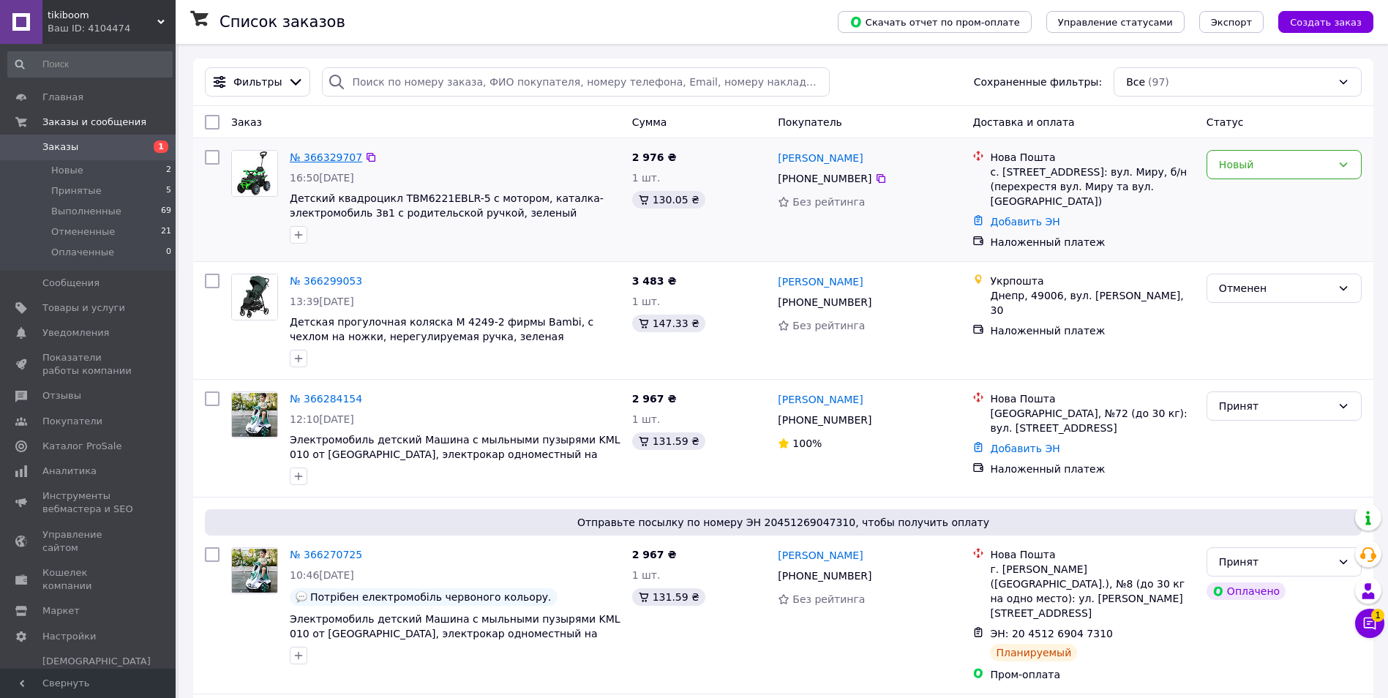
click at [337, 152] on link "№ 366329707" at bounding box center [326, 157] width 72 height 12
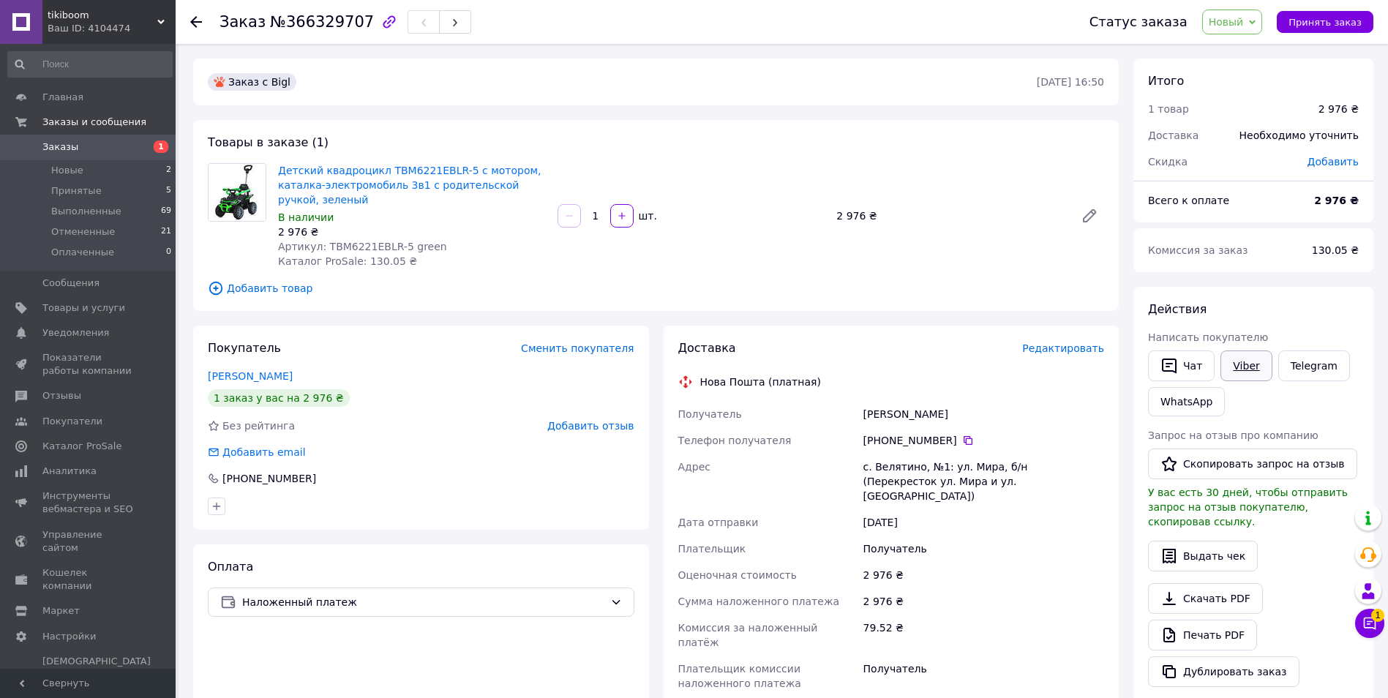
click at [1233, 367] on link "Viber" at bounding box center [1245, 365] width 51 height 31
click at [197, 23] on icon at bounding box center [196, 22] width 12 height 12
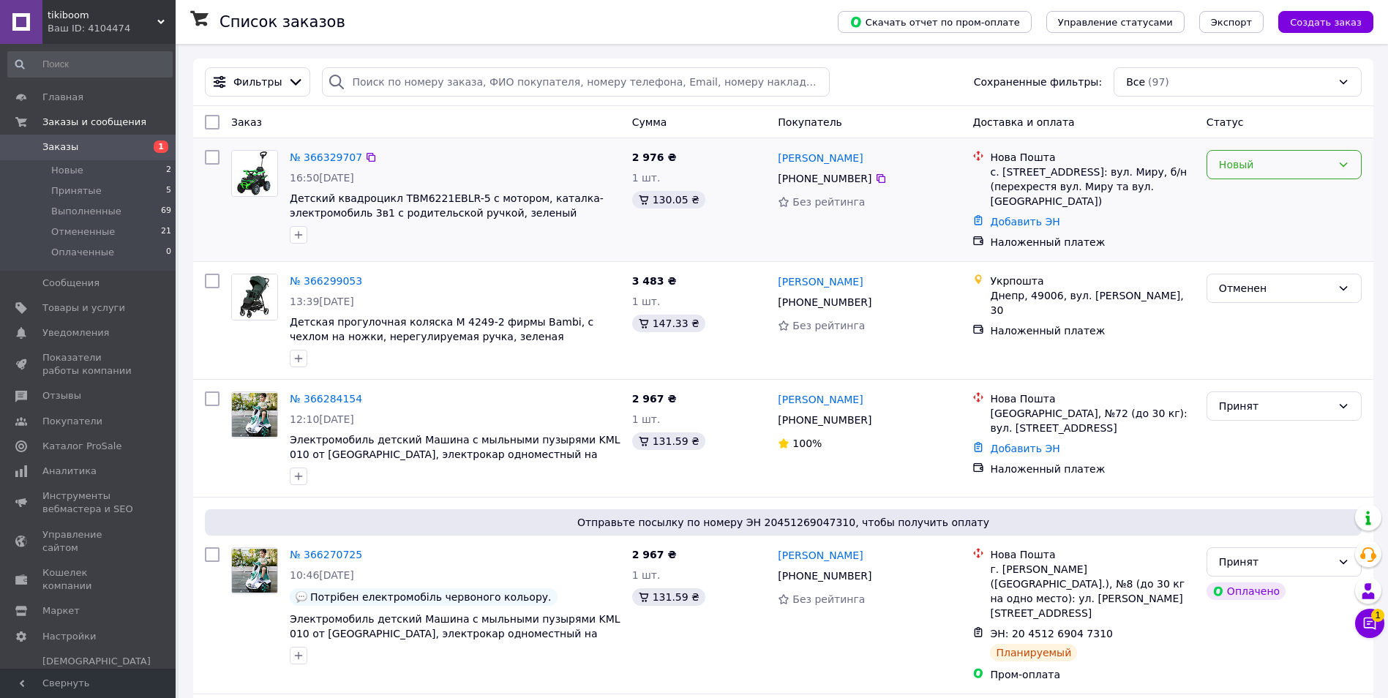
click at [1338, 164] on icon at bounding box center [1343, 165] width 12 height 12
click at [1288, 195] on li "Принят" at bounding box center [1284, 197] width 154 height 26
click at [520, 355] on div at bounding box center [455, 358] width 337 height 23
